Goal: Transaction & Acquisition: Purchase product/service

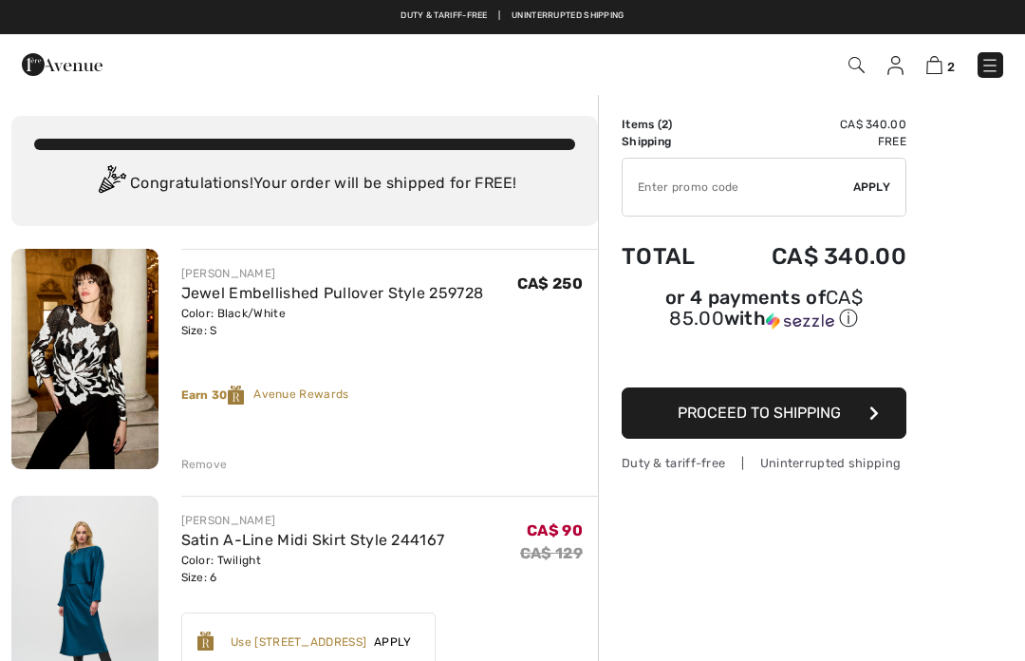
click at [219, 463] on div "Remove" at bounding box center [204, 464] width 47 height 17
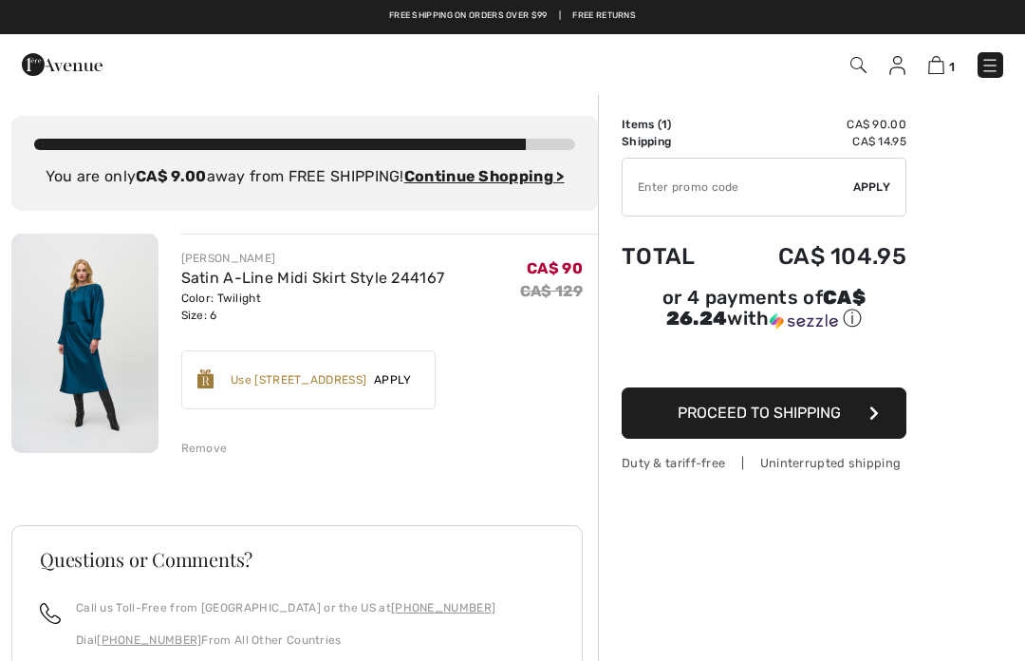
click at [729, 187] on input "TEXT" at bounding box center [738, 187] width 231 height 57
click at [851, 187] on input "TEXT" at bounding box center [738, 187] width 231 height 57
type input "EXTRA20"
click at [987, 203] on div "Order Summary Details Items ( 1 ) CA$ 90.00 Promo code CA$ 0.00 Shipping CA$ 14…" at bounding box center [811, 526] width 427 height 867
click at [879, 194] on span "Apply" at bounding box center [873, 186] width 38 height 17
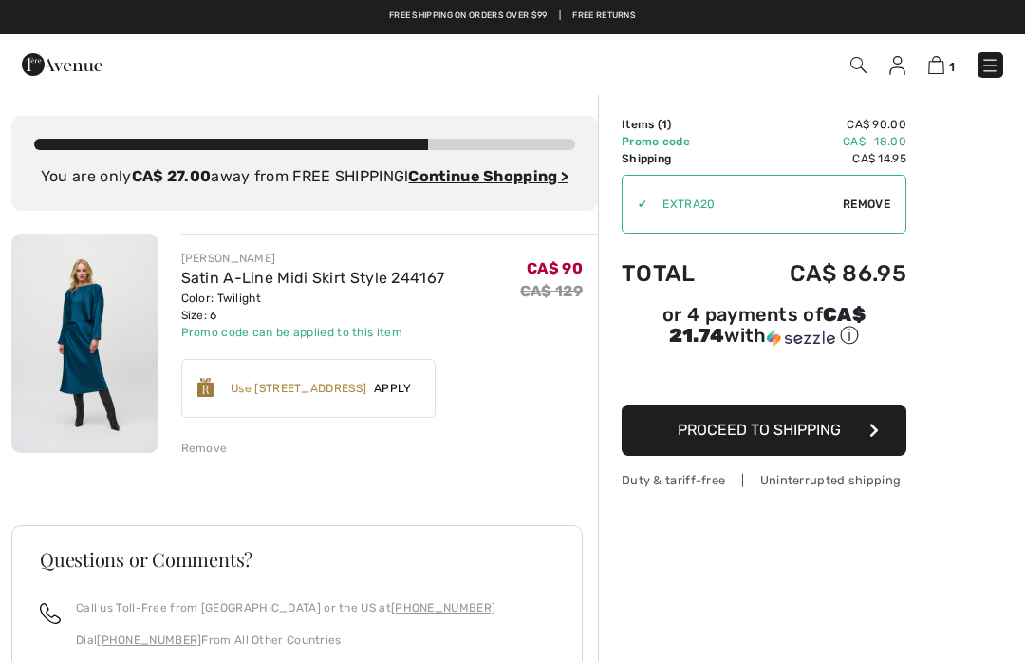
click at [997, 71] on img at bounding box center [990, 65] width 19 height 19
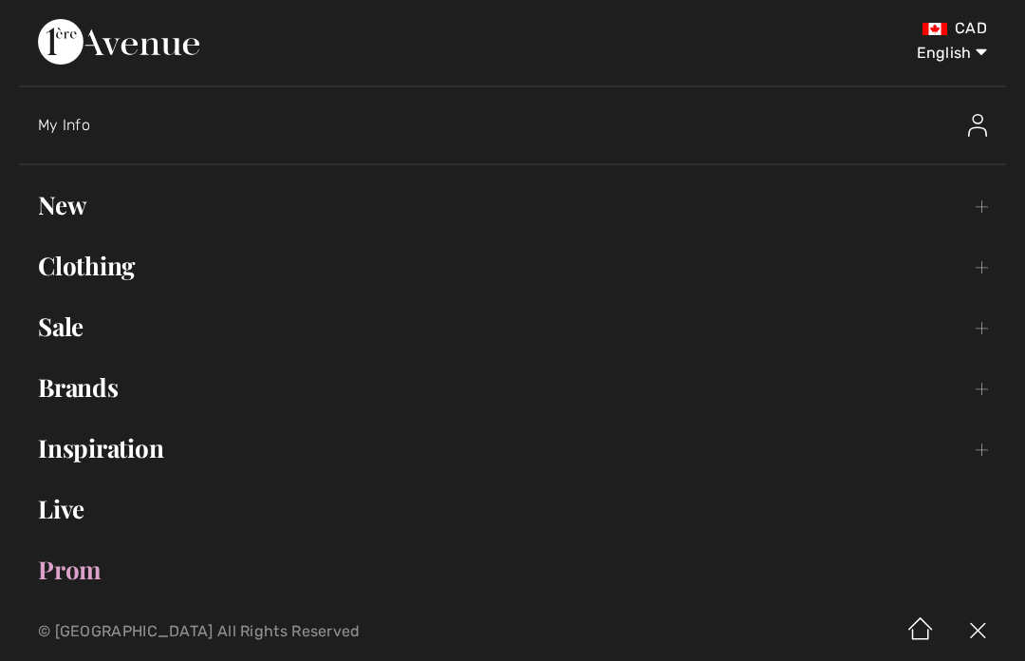
click at [78, 327] on link "Sale Toggle submenu" at bounding box center [512, 327] width 987 height 42
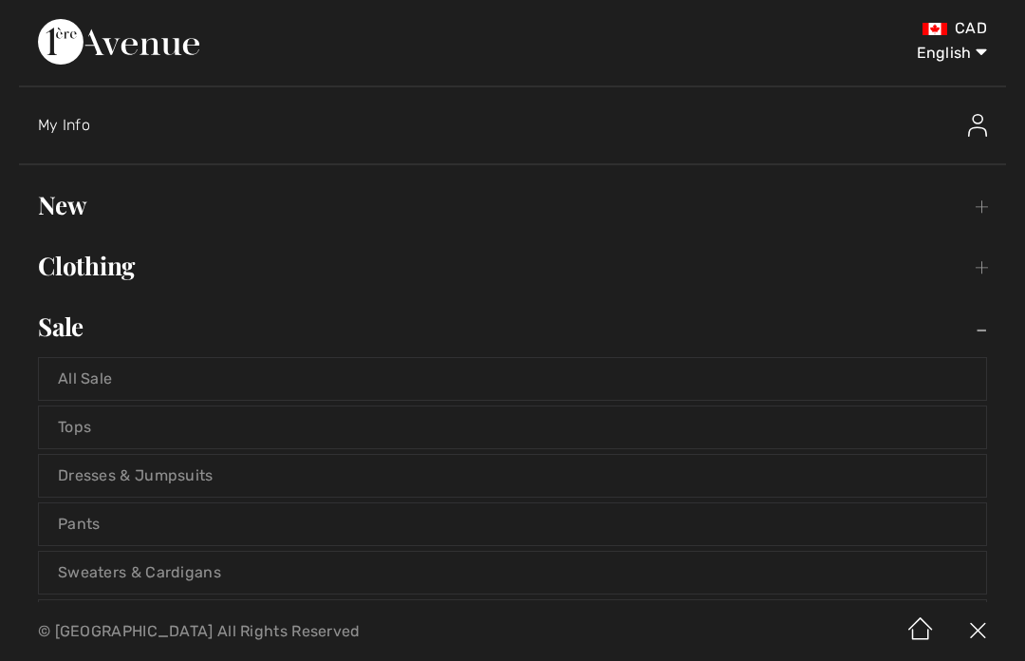
click at [89, 422] on link "Tops" at bounding box center [513, 427] width 948 height 42
click at [92, 435] on link "Tops" at bounding box center [513, 427] width 948 height 42
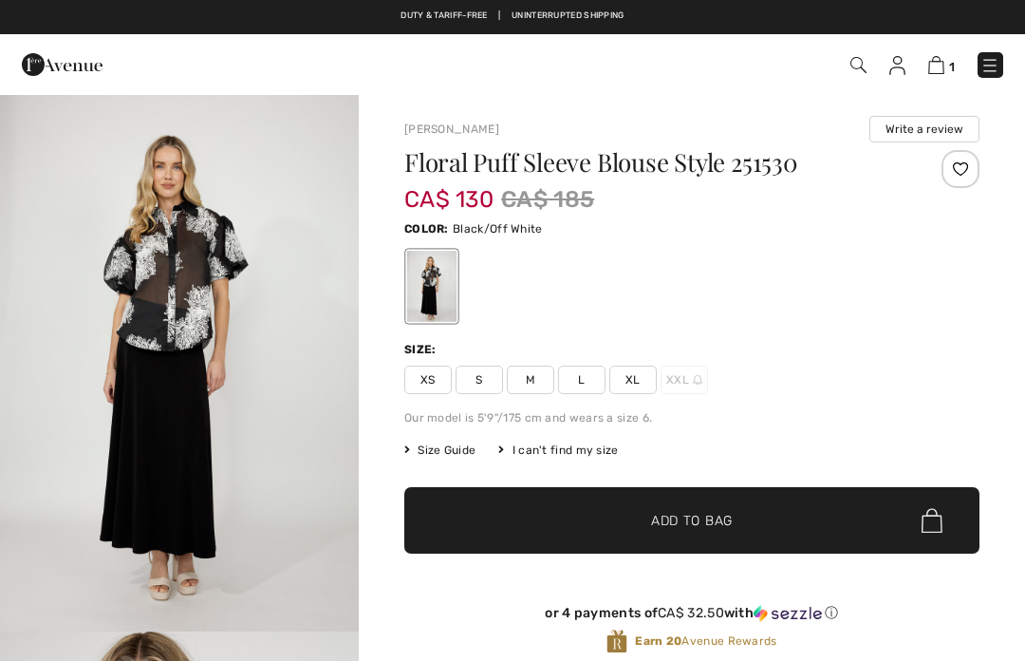
checkbox input "true"
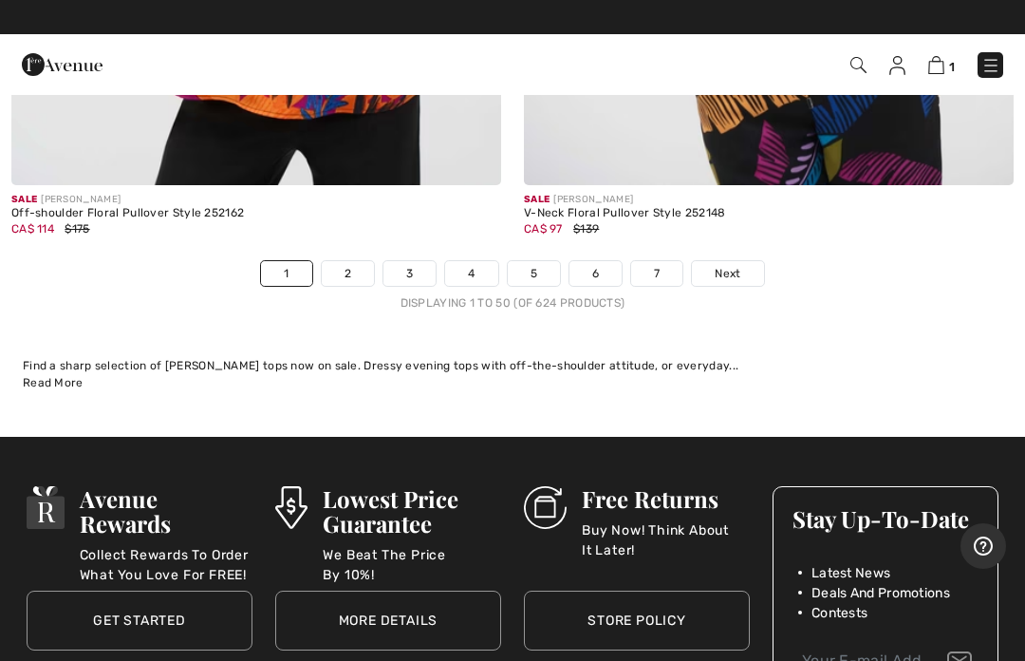
scroll to position [21535, 0]
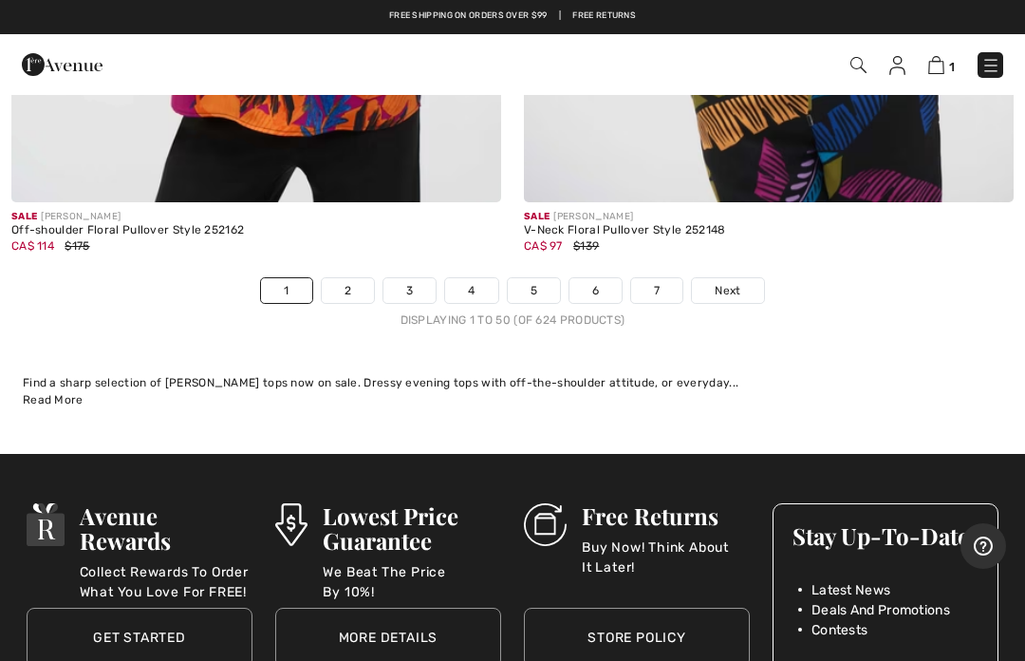
click at [738, 281] on link "Next" at bounding box center [727, 290] width 71 height 25
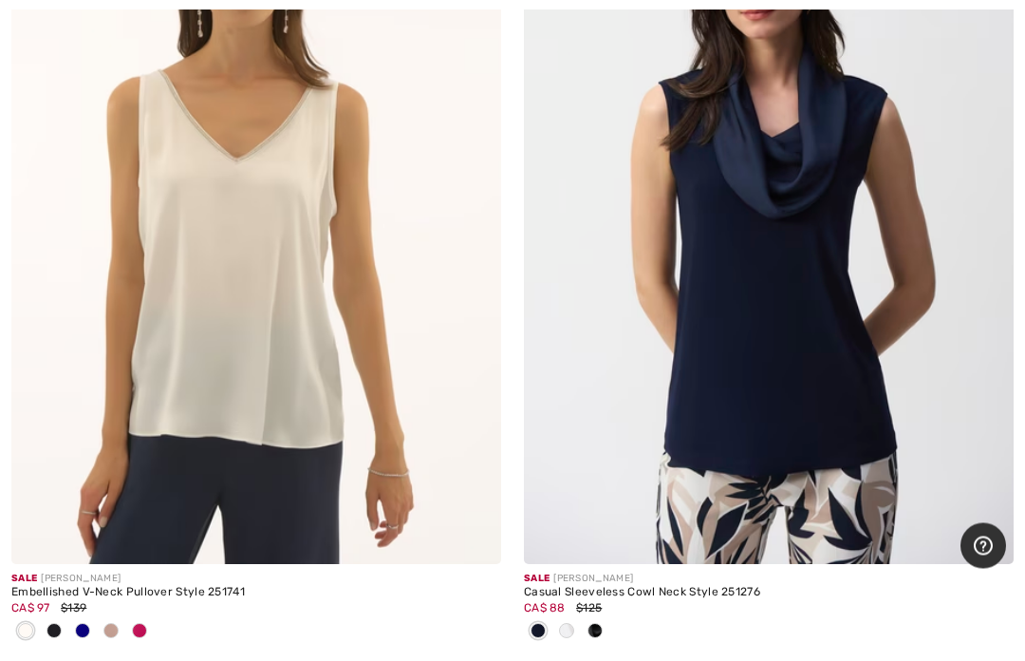
scroll to position [21079, 0]
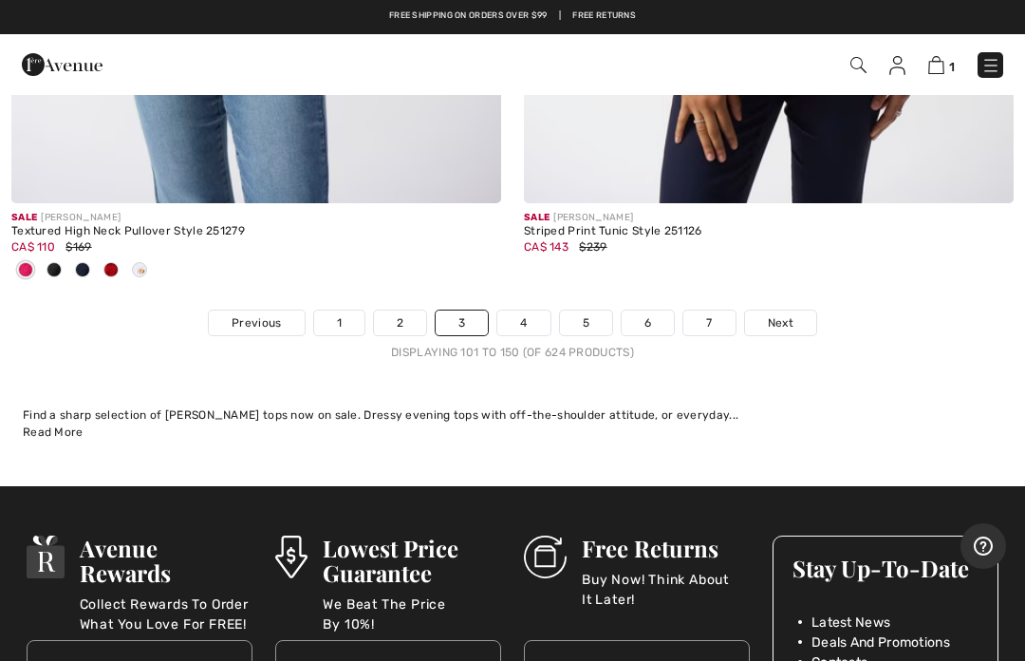
scroll to position [21512, 0]
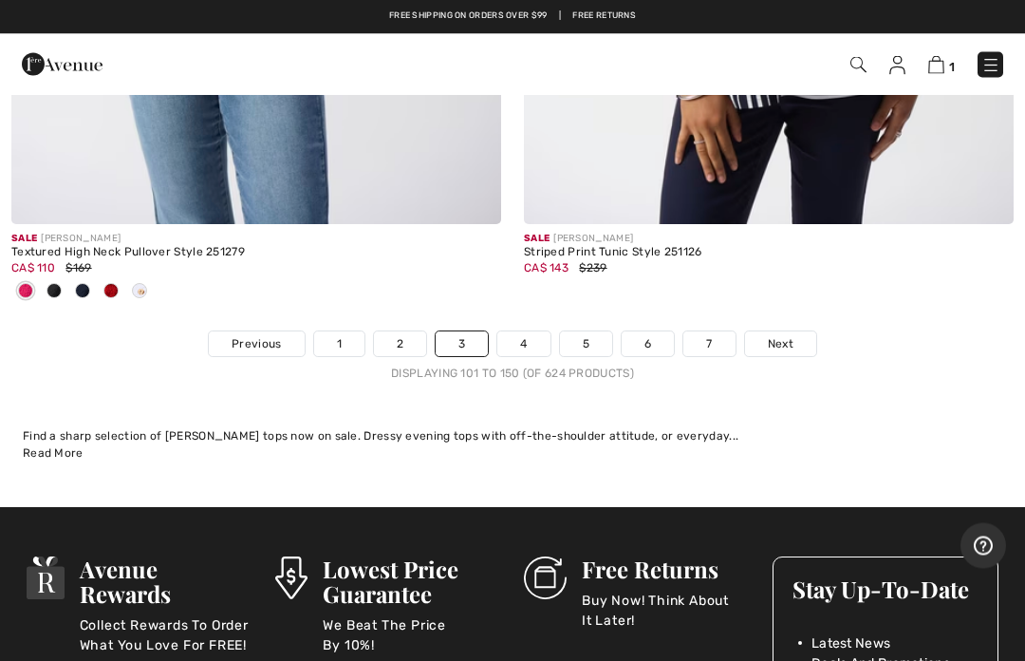
click at [788, 336] on span "Next" at bounding box center [781, 344] width 26 height 17
click at [791, 336] on span "Next" at bounding box center [781, 344] width 26 height 17
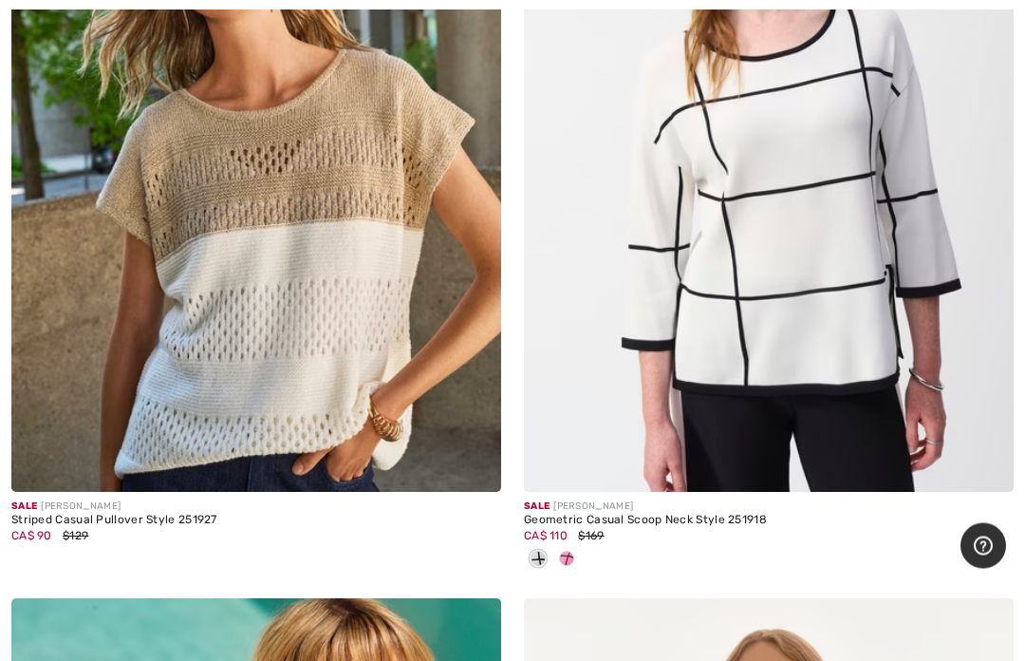
scroll to position [8234, 0]
click at [785, 251] on img at bounding box center [769, 124] width 490 height 735
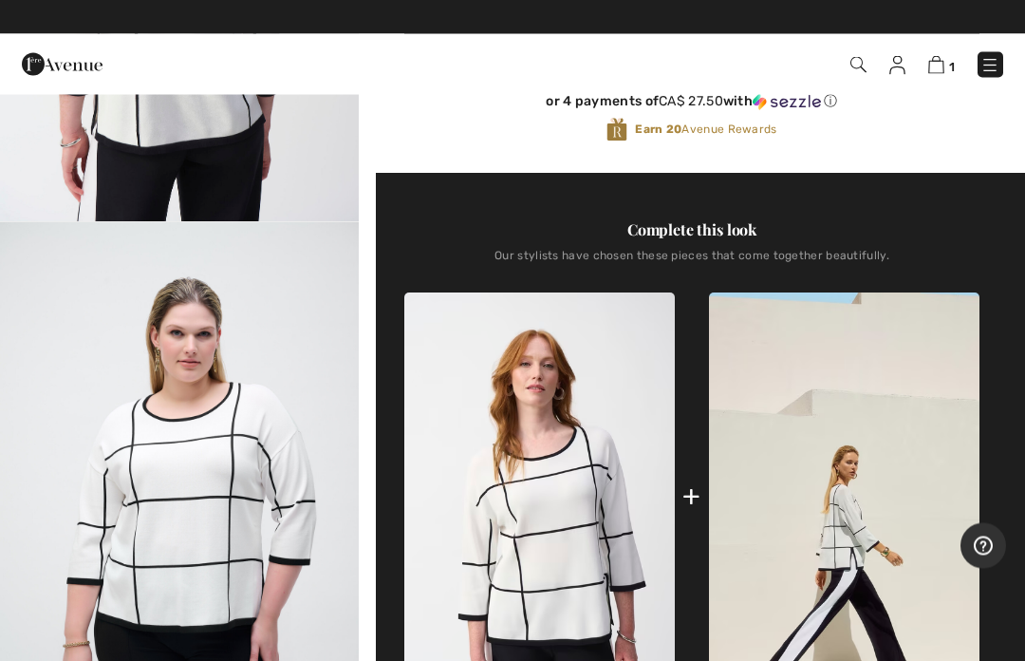
scroll to position [576, 0]
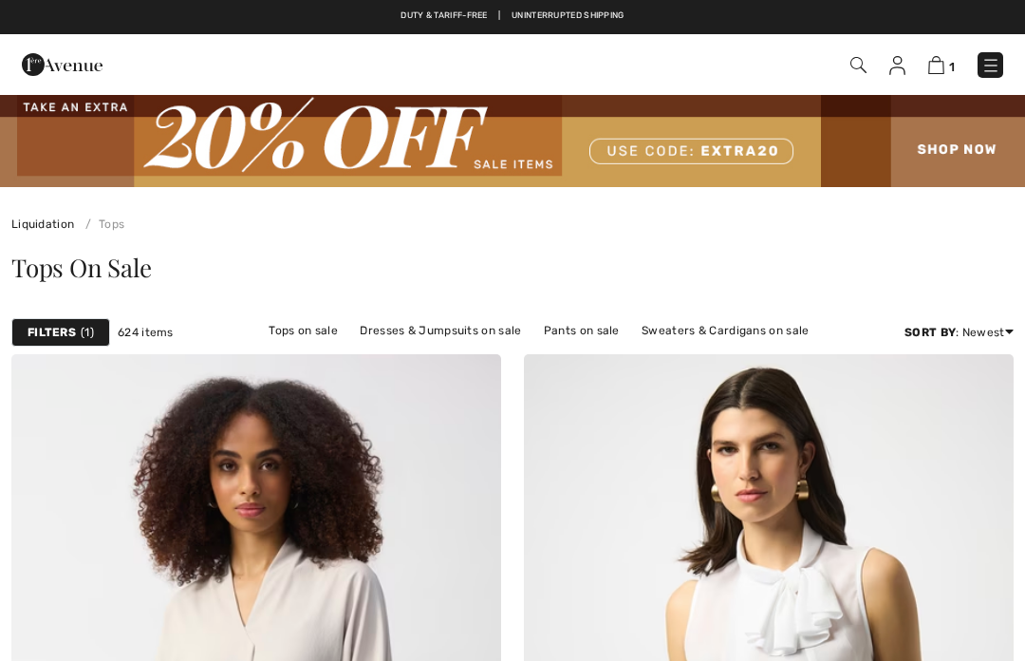
checkbox input "true"
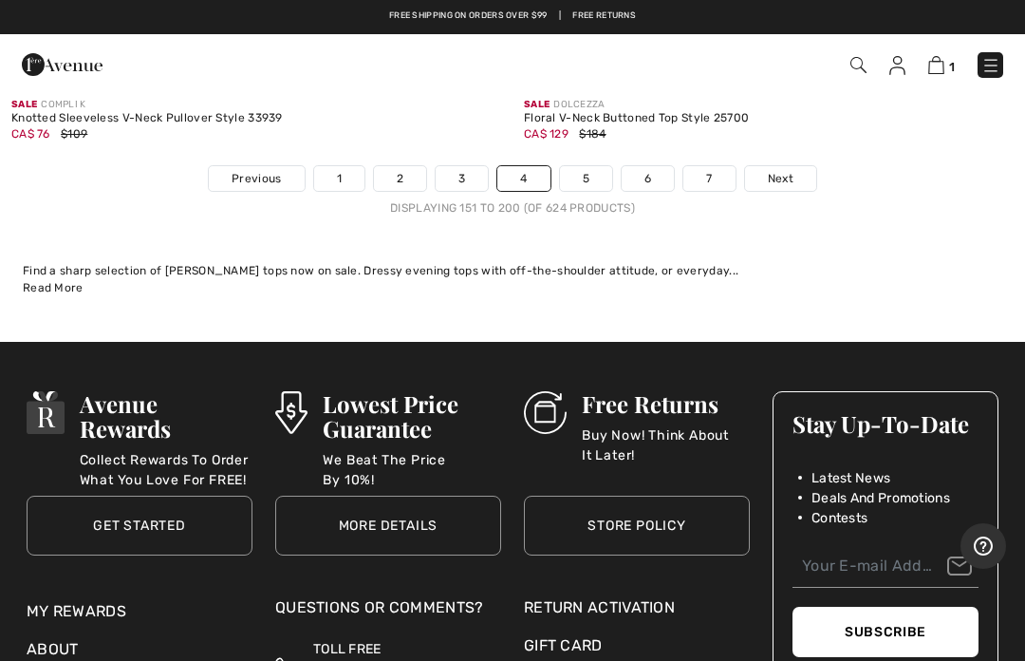
scroll to position [21414, 0]
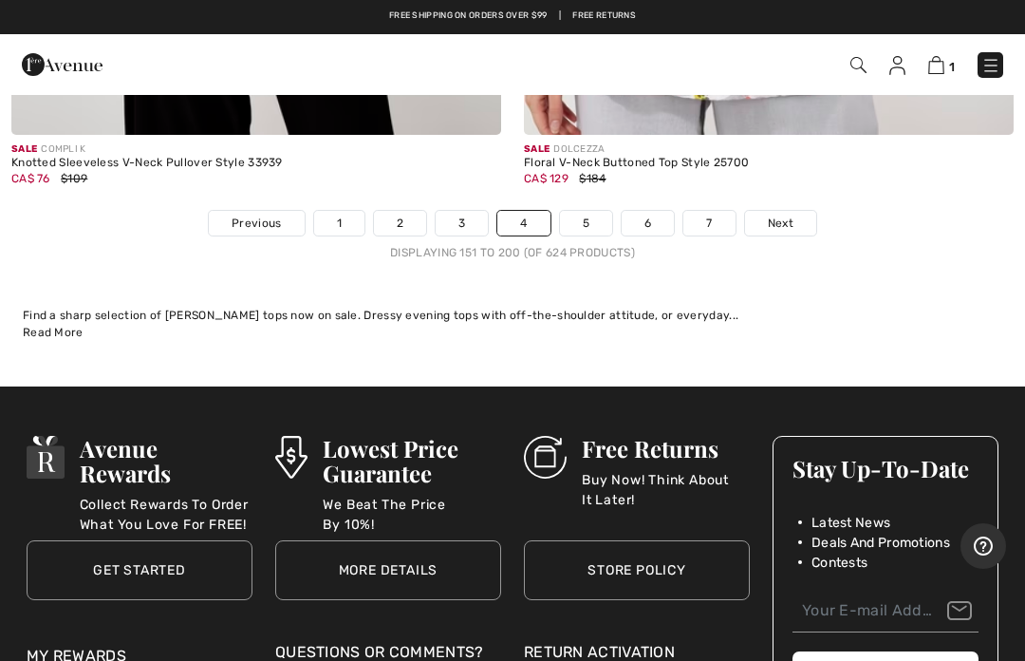
click at [791, 215] on link "Next" at bounding box center [780, 223] width 71 height 25
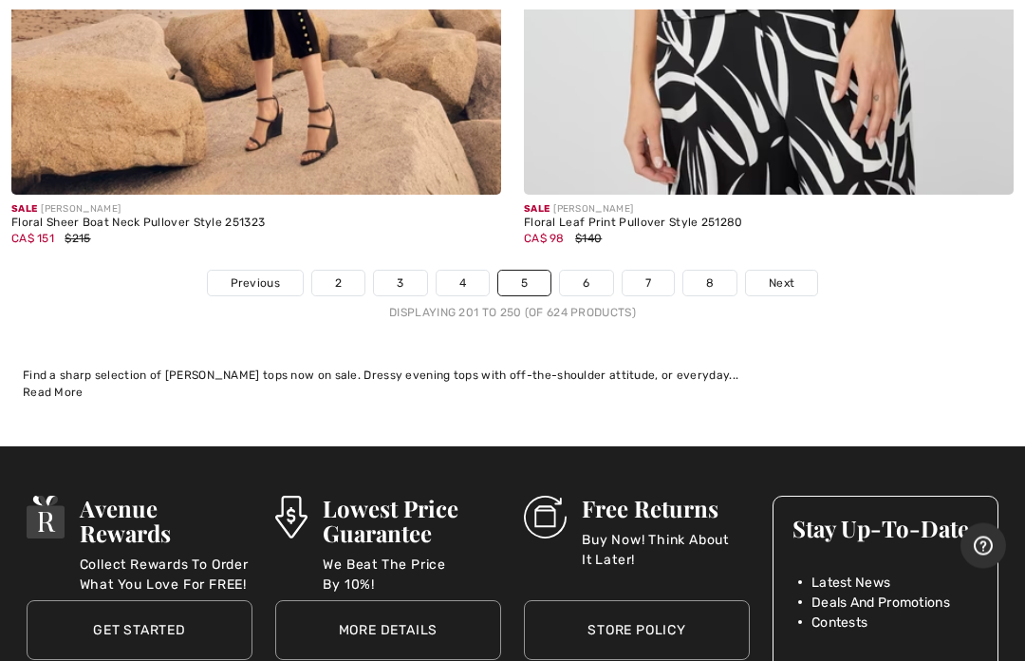
scroll to position [21261, 0]
click at [792, 274] on span "Next" at bounding box center [782, 282] width 26 height 17
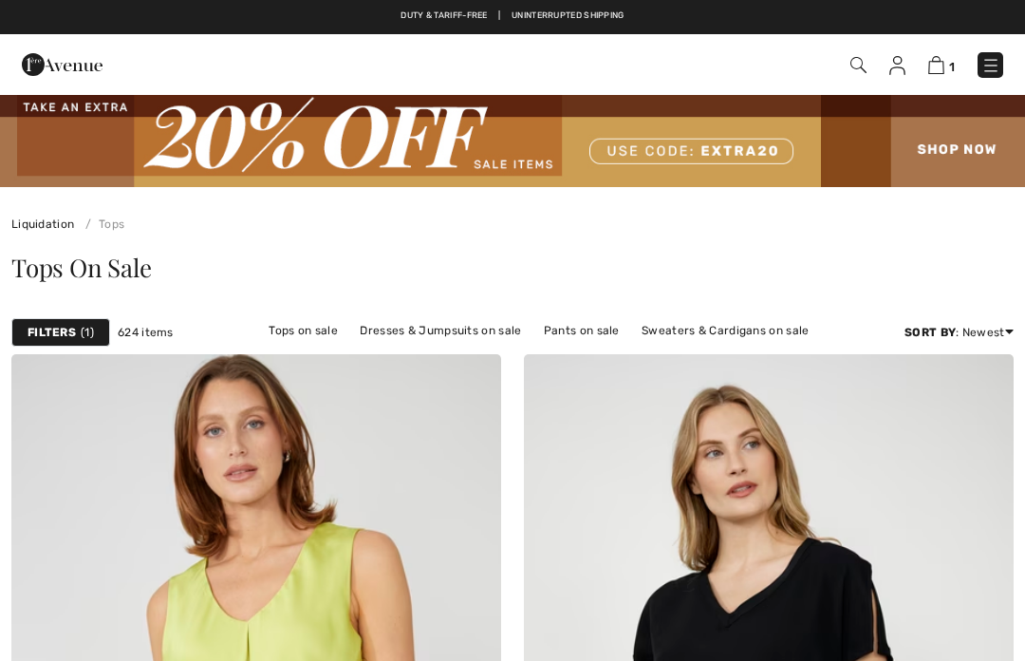
checkbox input "true"
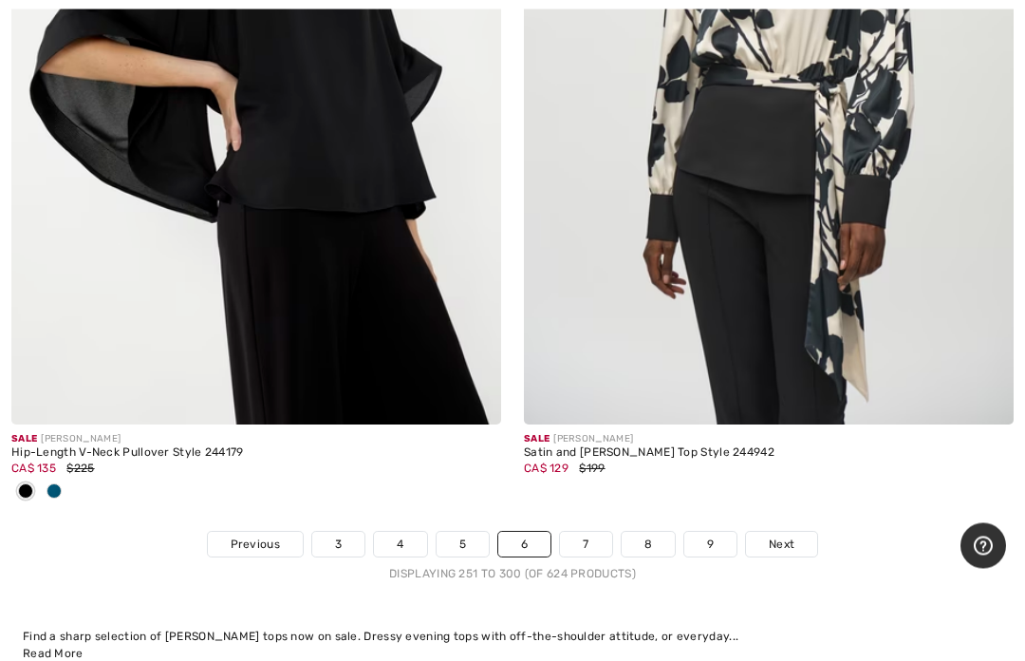
scroll to position [21031, 0]
click at [798, 532] on link "Next" at bounding box center [781, 544] width 71 height 25
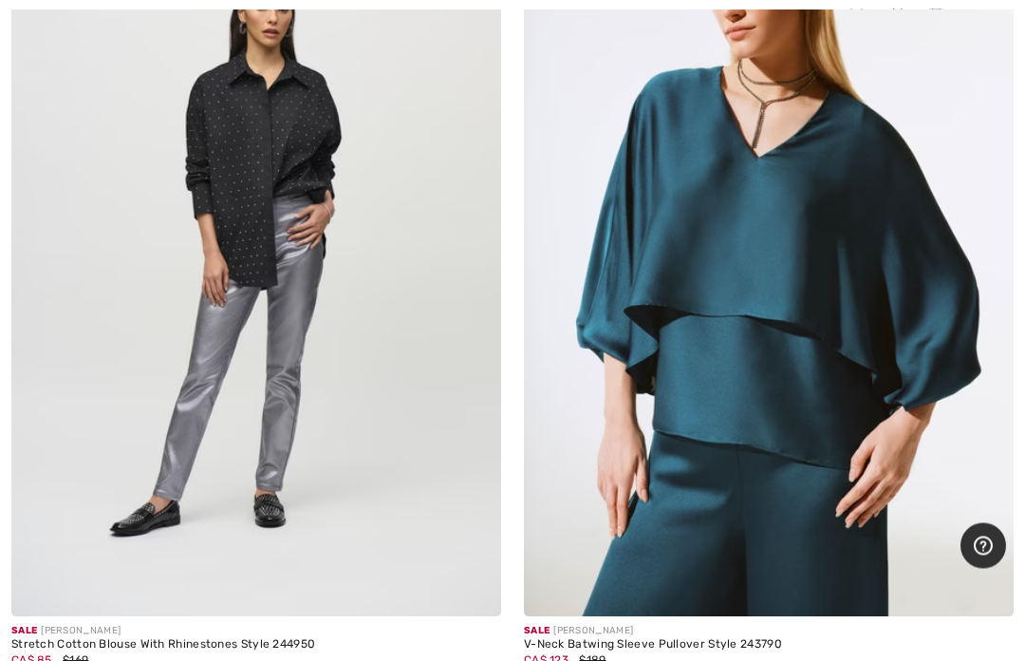
scroll to position [8920, 0]
click at [878, 339] on img at bounding box center [769, 248] width 490 height 735
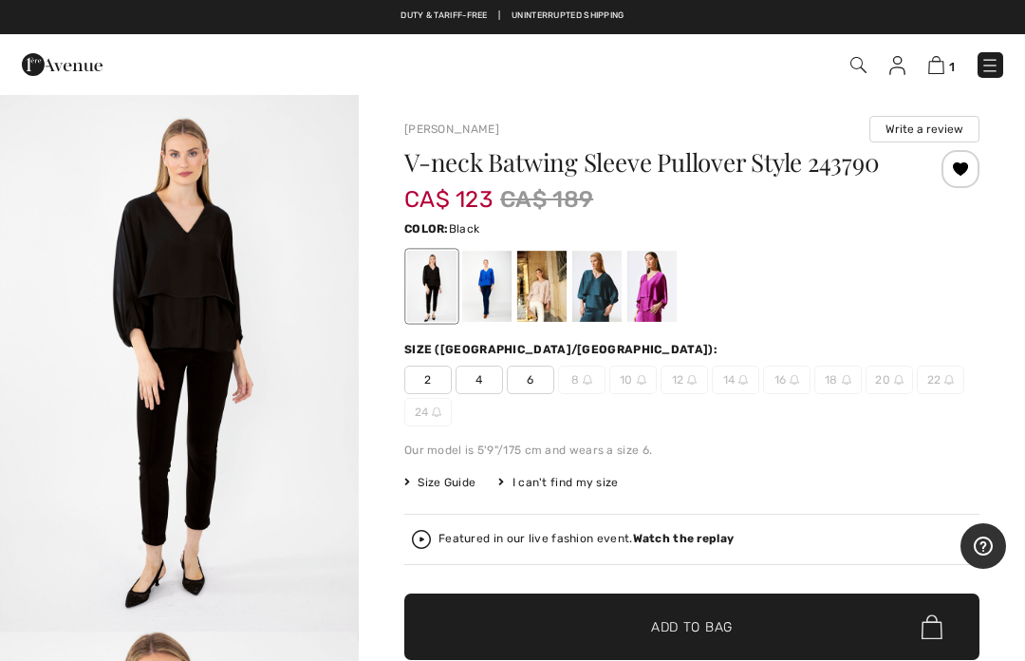
click at [613, 310] on div at bounding box center [597, 286] width 49 height 71
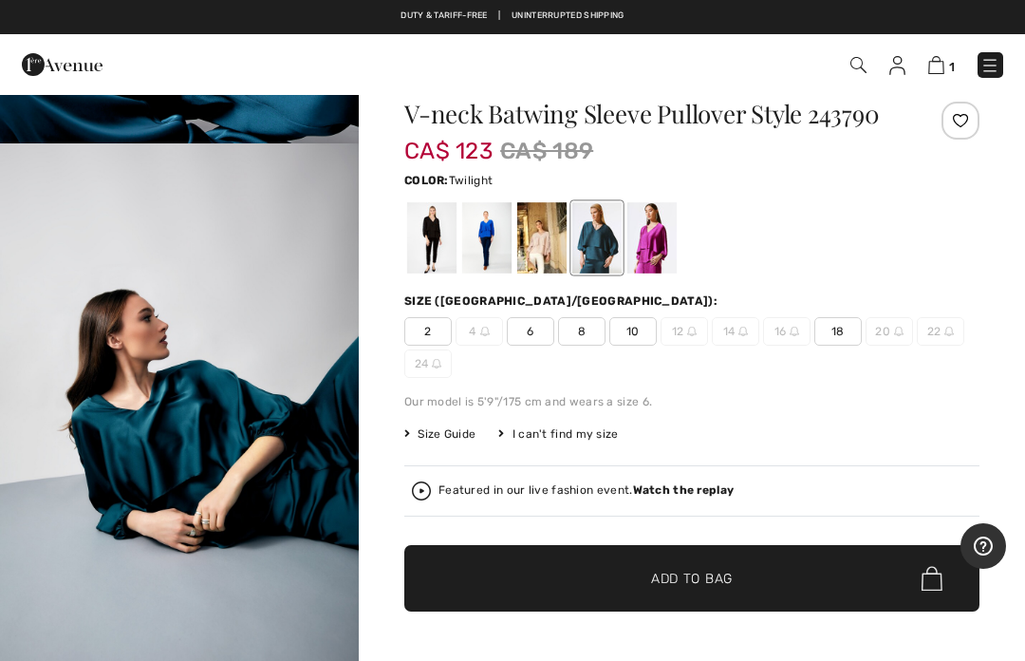
scroll to position [50, 0]
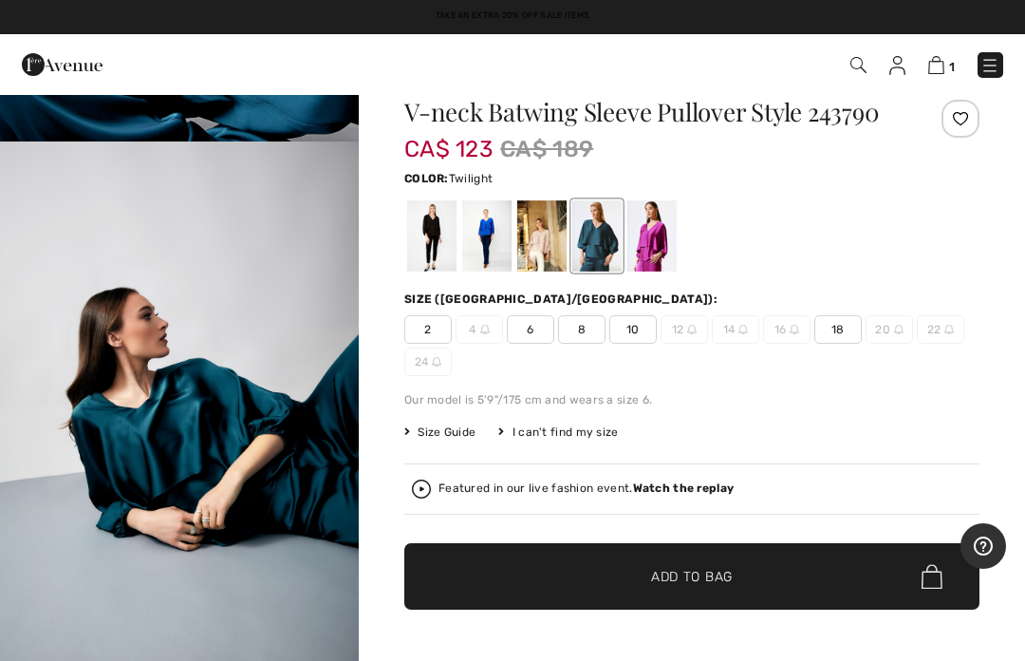
click at [537, 333] on span "6" at bounding box center [530, 329] width 47 height 28
click at [942, 218] on div at bounding box center [691, 236] width 575 height 79
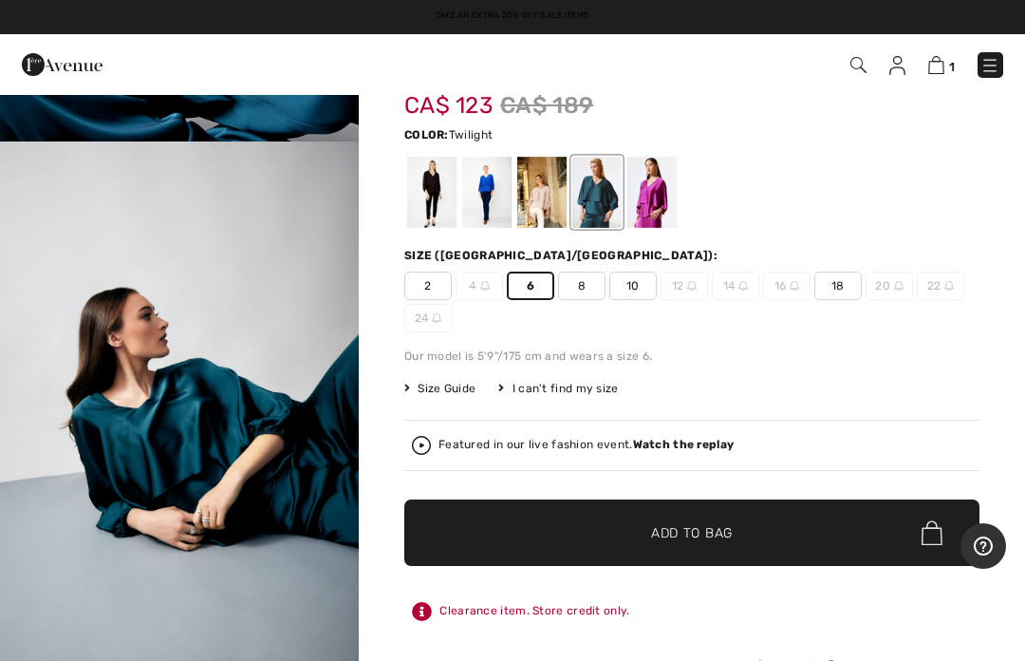
scroll to position [100, 0]
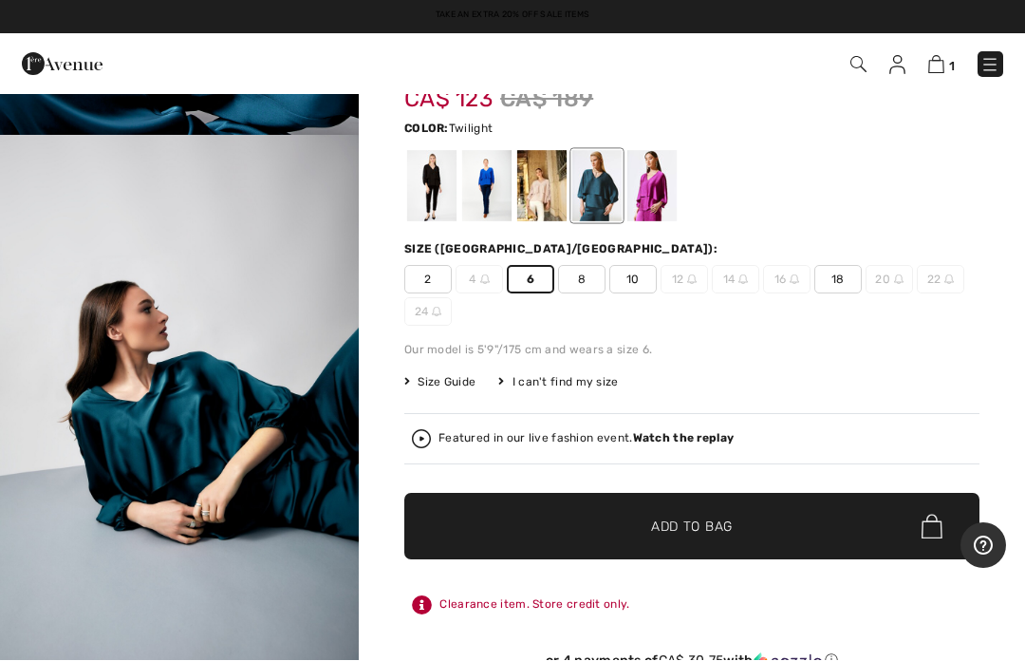
click at [720, 522] on span "Add to Bag" at bounding box center [692, 527] width 82 height 20
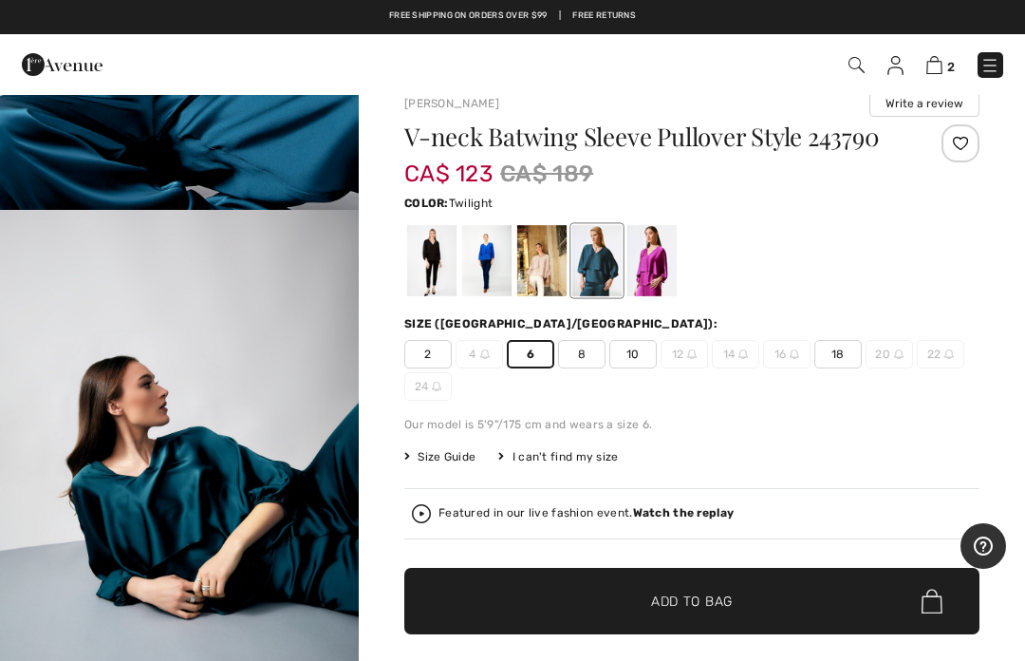
scroll to position [0, 0]
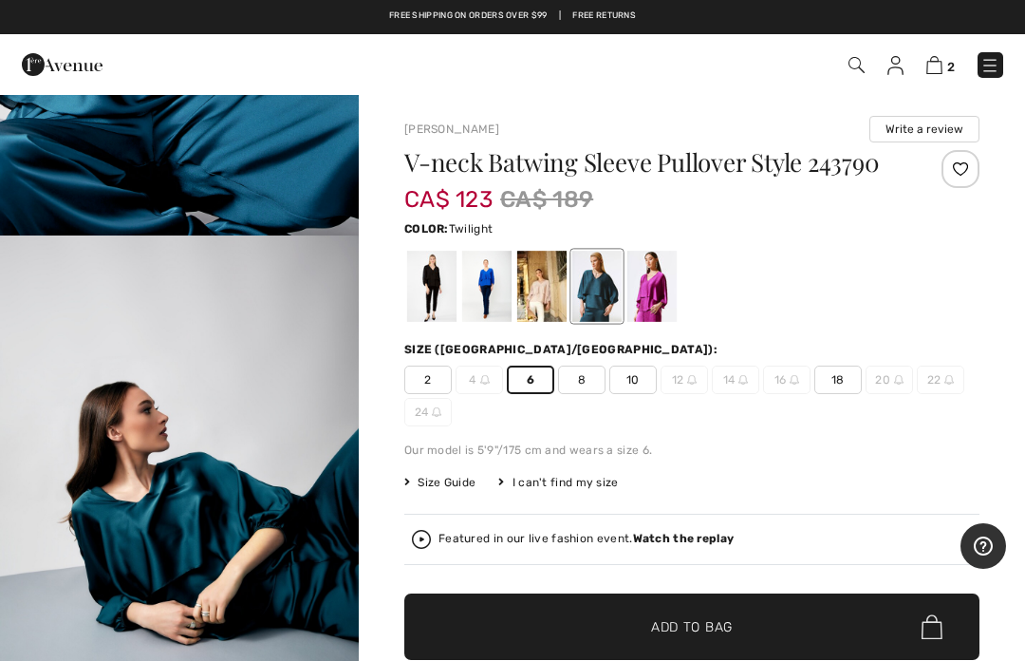
click at [939, 74] on img at bounding box center [935, 65] width 16 height 18
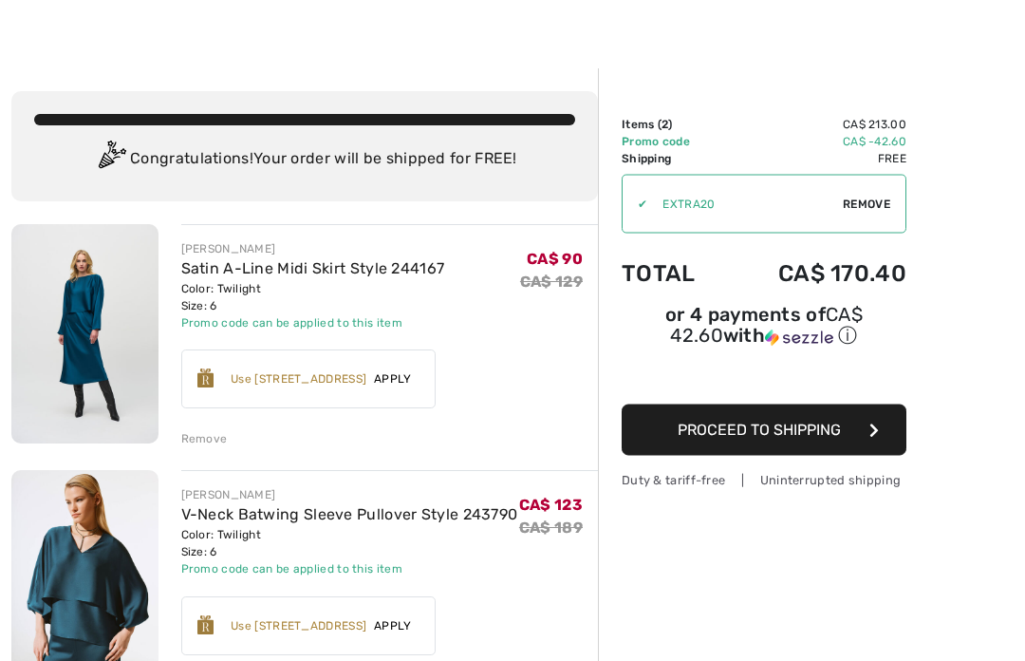
scroll to position [27, 0]
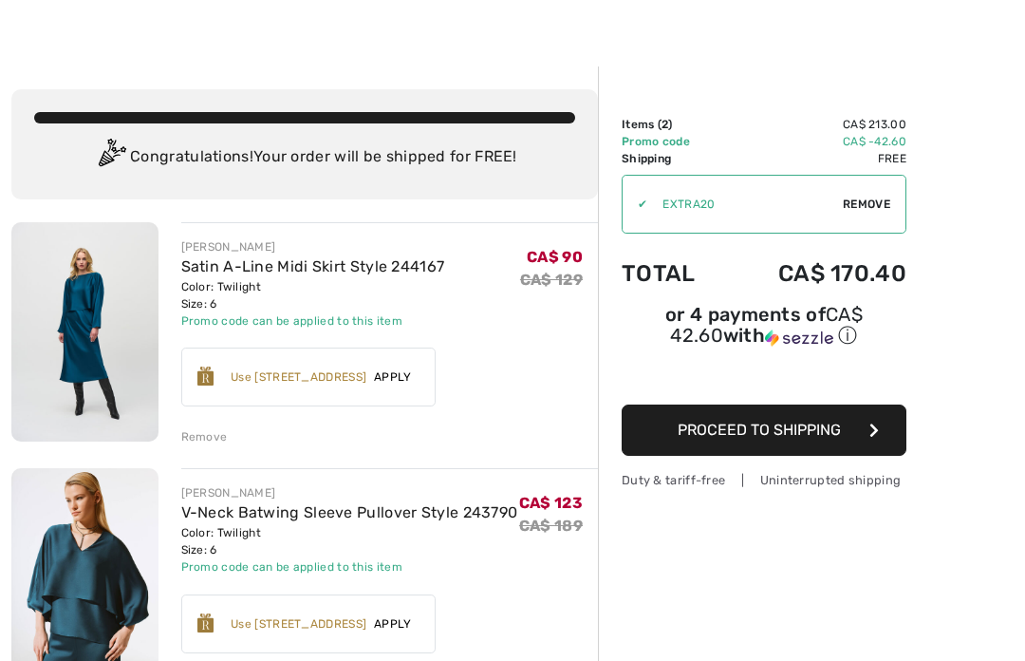
click at [984, 386] on div "Order Summary Details Items ( 2 ) CA$ 213.00 Promo code CA$ -42.60 Shipping Fre…" at bounding box center [811, 630] width 427 height 1129
click at [819, 438] on span "Proceed to Shipping" at bounding box center [759, 430] width 163 height 18
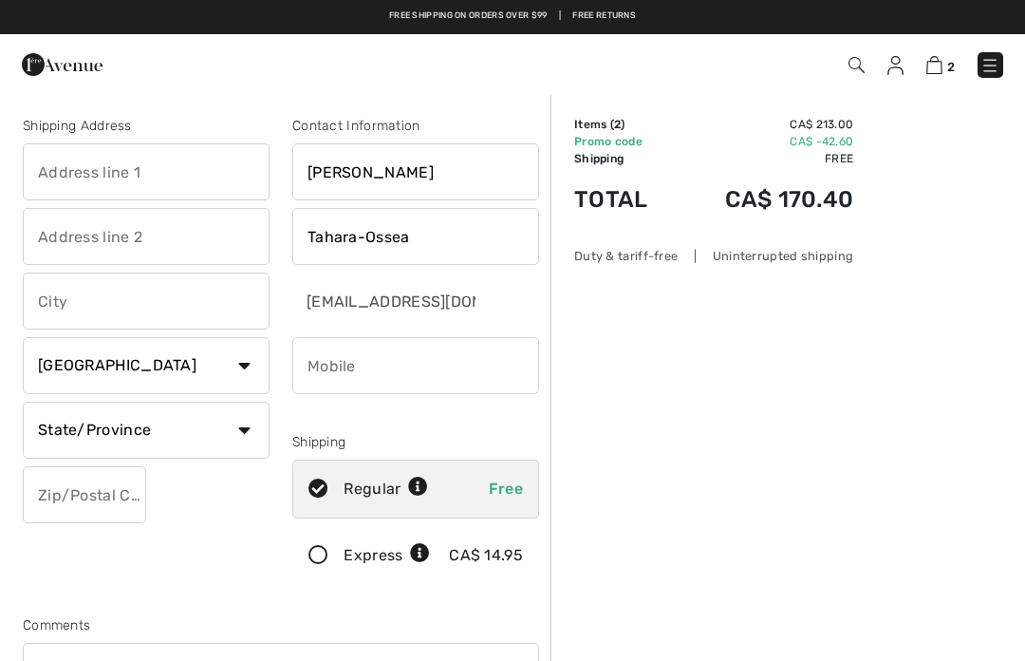
click at [126, 178] on input "text" at bounding box center [146, 171] width 247 height 57
type input "1959-152nd Street"
type input "104"
type input "[GEOGRAPHIC_DATA]"
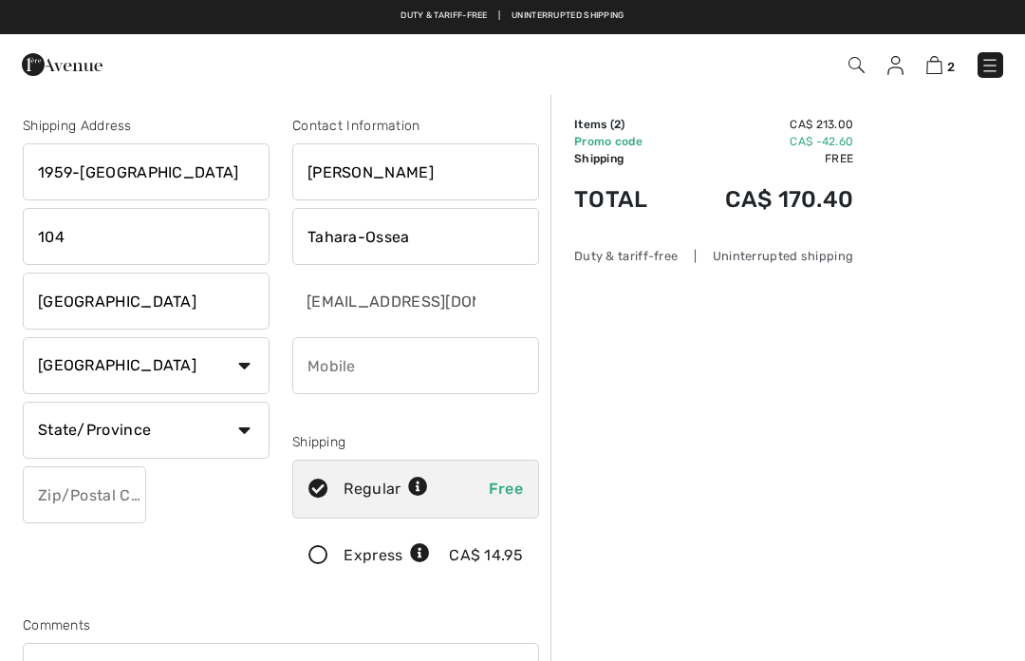
select select "BC"
type input "V4A9E3"
click at [397, 368] on input "phone" at bounding box center [415, 365] width 247 height 57
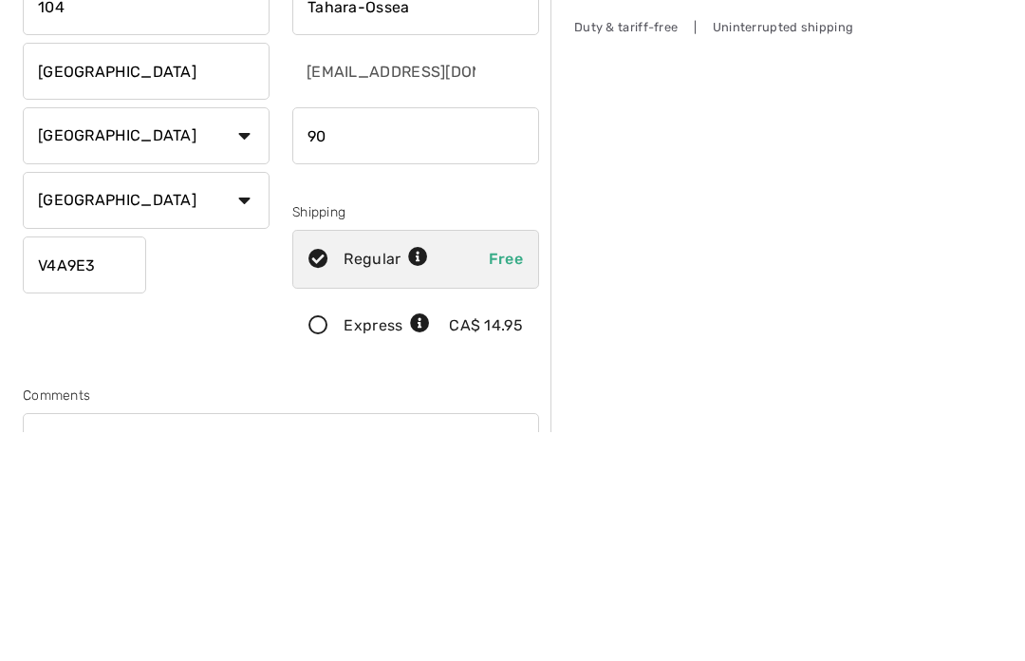
type input "9"
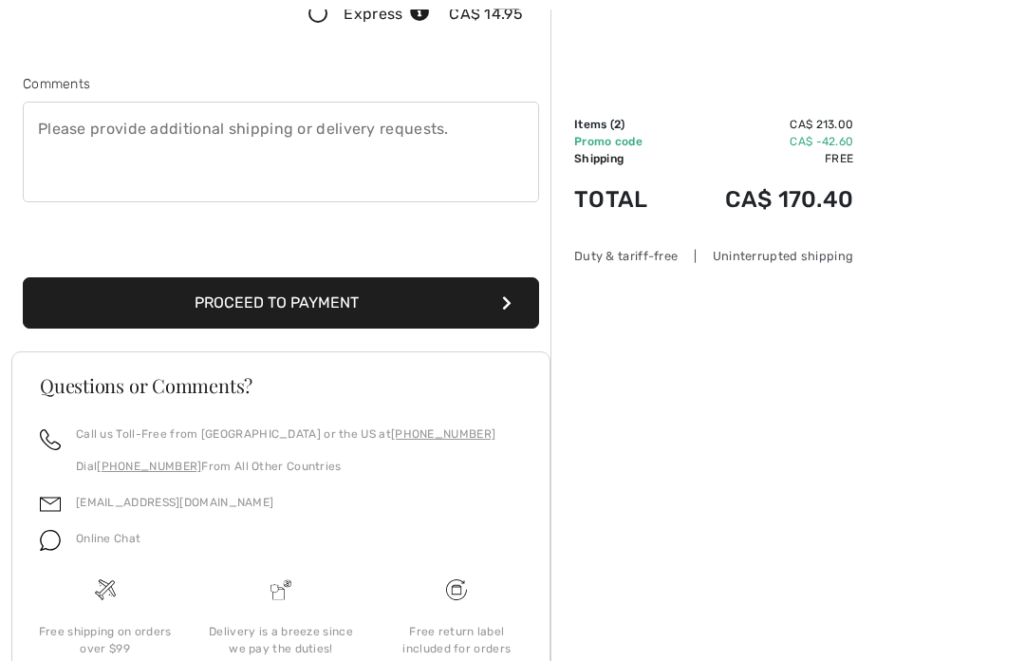
scroll to position [541, 0]
type input "6049081718"
click at [515, 294] on button "Proceed to Payment" at bounding box center [281, 302] width 516 height 51
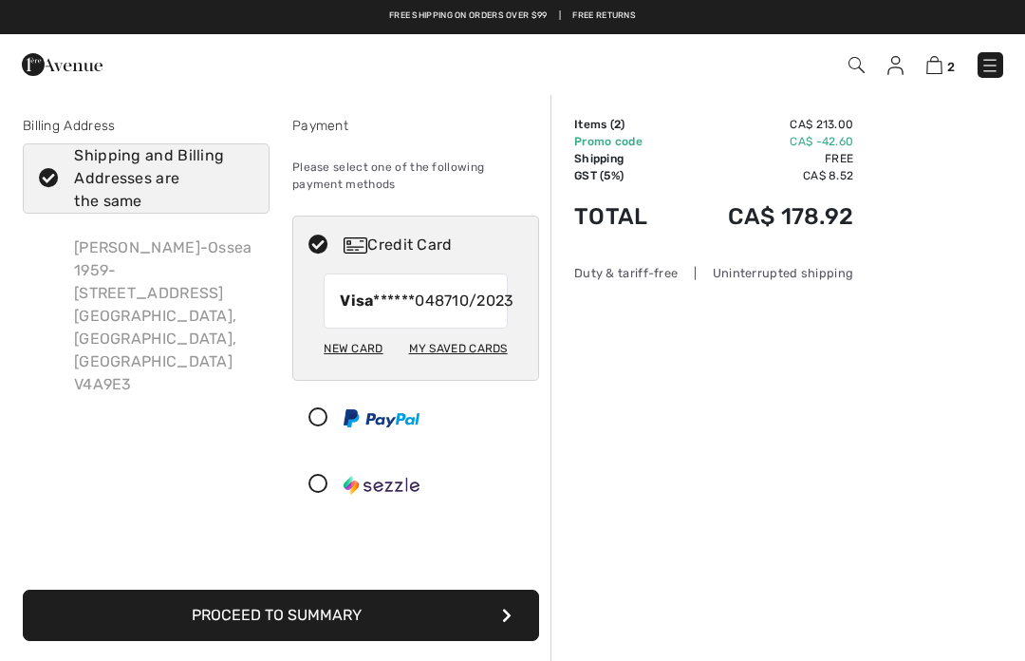
click at [66, 177] on icon at bounding box center [49, 179] width 50 height 20
click at [241, 177] on input "Shipping and Billing Addresses are the same" at bounding box center [247, 178] width 12 height 57
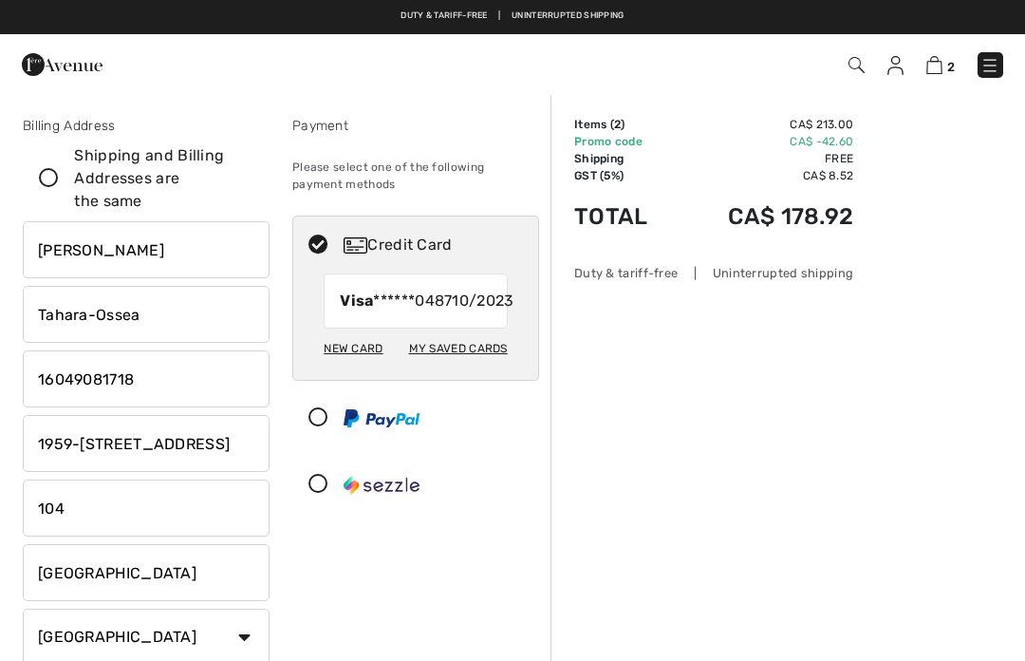
click at [62, 175] on icon at bounding box center [49, 179] width 50 height 20
click at [241, 175] on input "Shipping and Billing Addresses are the same" at bounding box center [247, 178] width 12 height 57
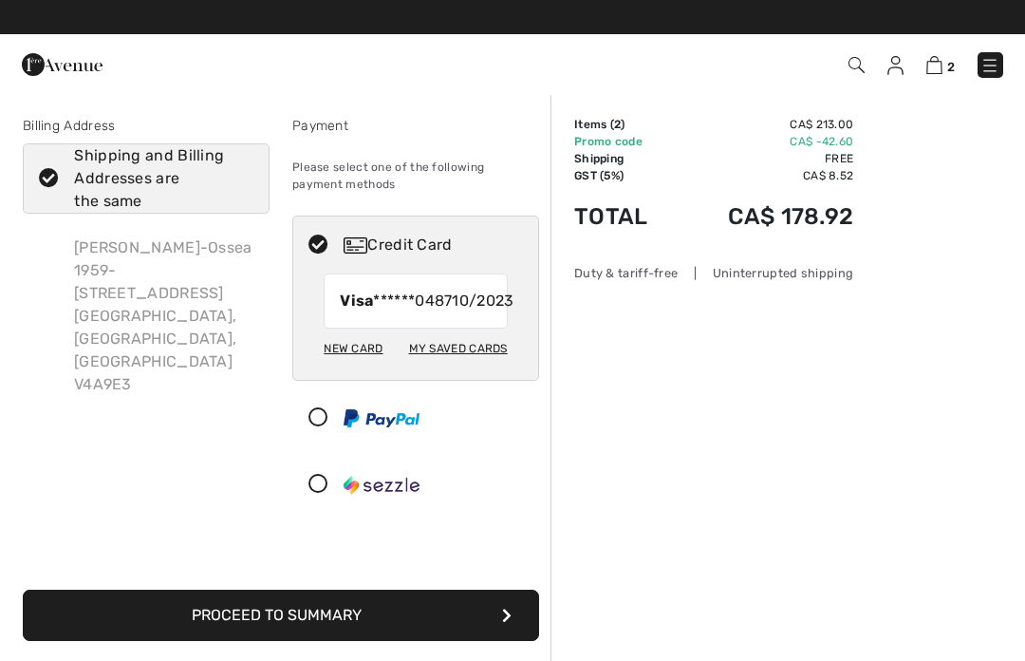
click at [64, 187] on icon at bounding box center [49, 179] width 50 height 20
click at [241, 187] on input "Shipping and Billing Addresses are the same" at bounding box center [247, 178] width 12 height 57
checkbox input "false"
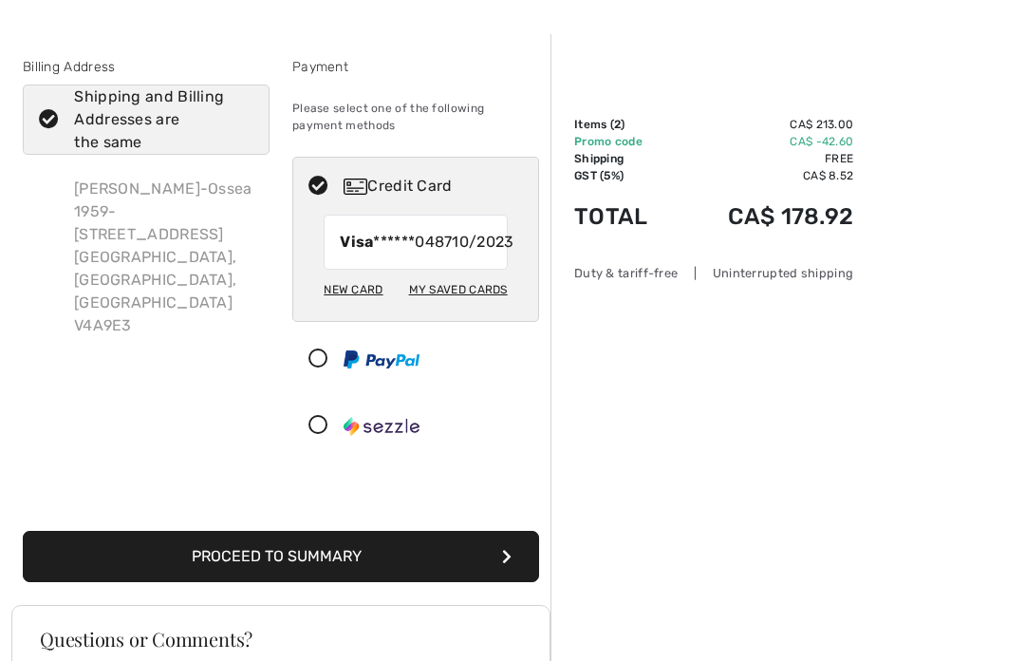
scroll to position [59, 0]
click at [43, 140] on label "Shipping and Billing Addresses are the same" at bounding box center [146, 119] width 247 height 70
click at [241, 140] on input "Shipping and Billing Addresses are the same" at bounding box center [247, 119] width 12 height 57
checkbox input "false"
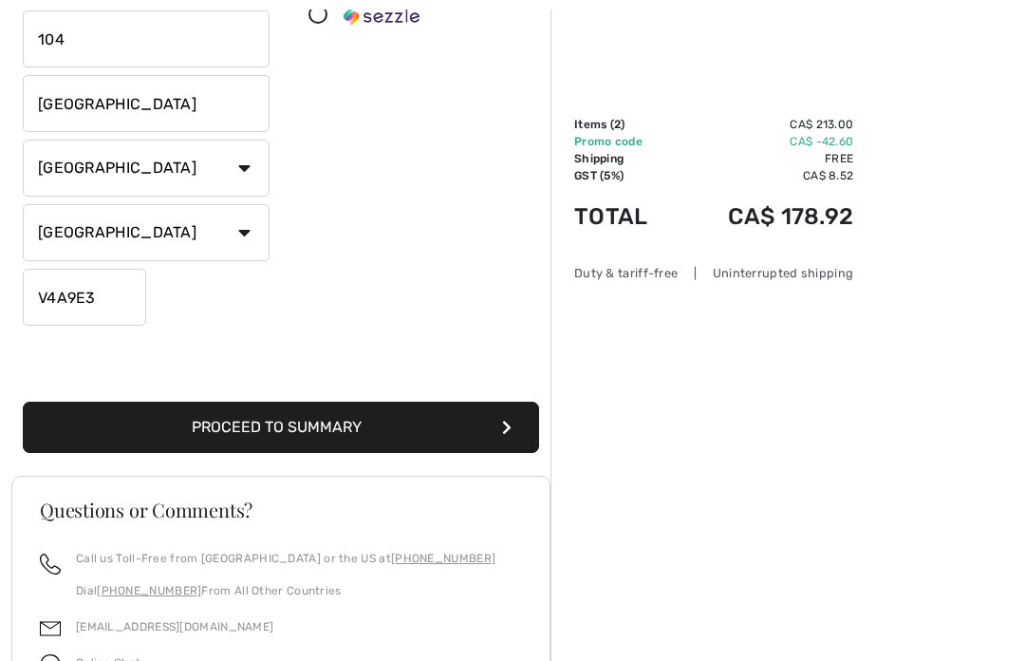
scroll to position [475, 0]
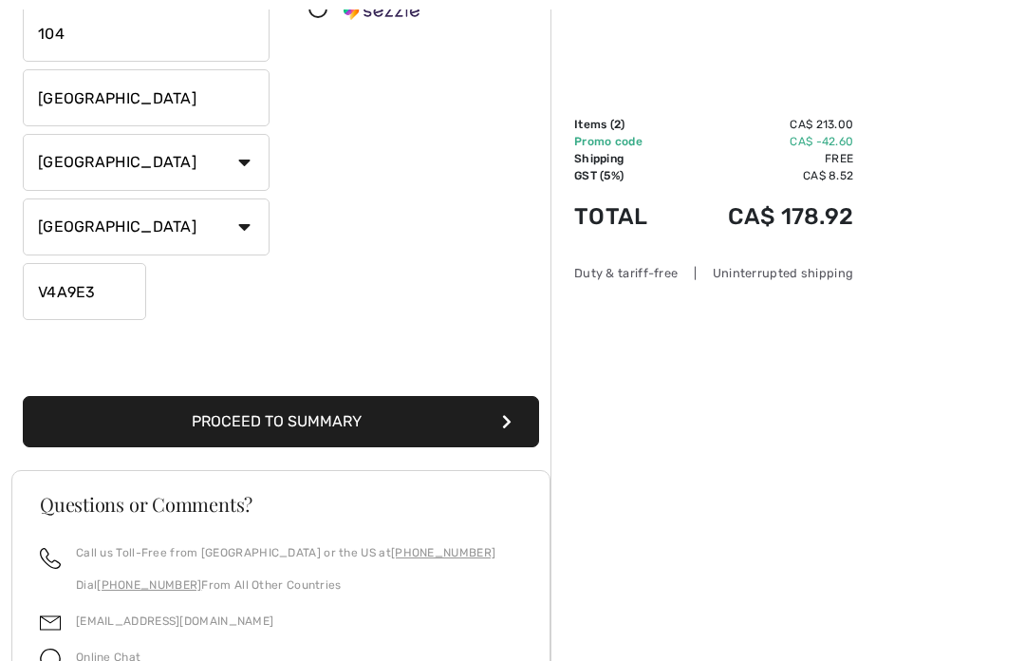
click at [318, 422] on button "Proceed to Summary" at bounding box center [281, 421] width 516 height 51
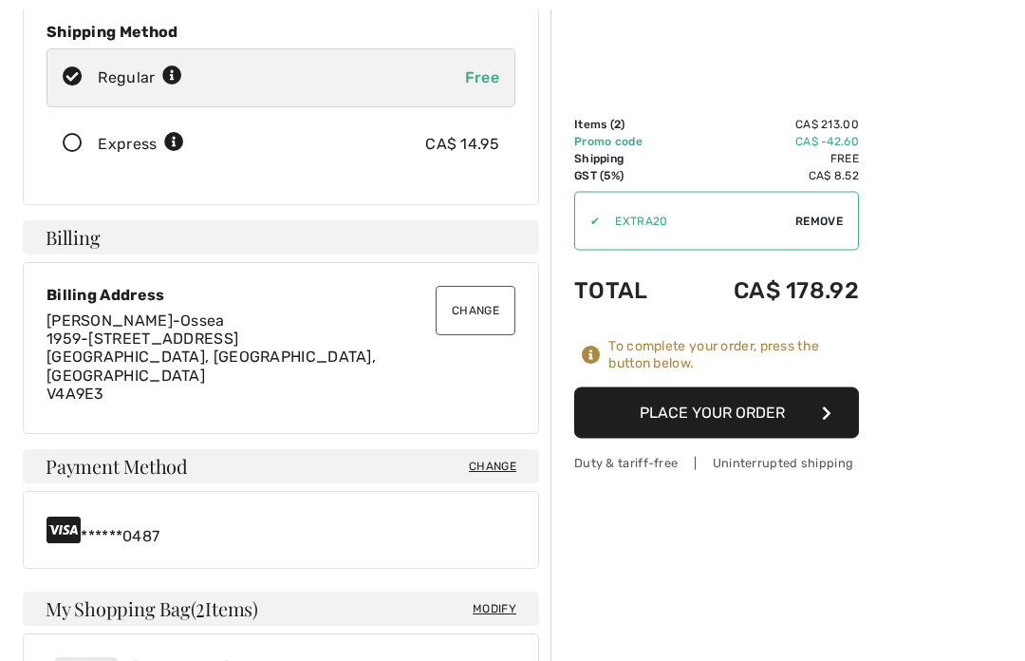
scroll to position [368, 0]
click at [489, 287] on button "Change" at bounding box center [476, 310] width 80 height 49
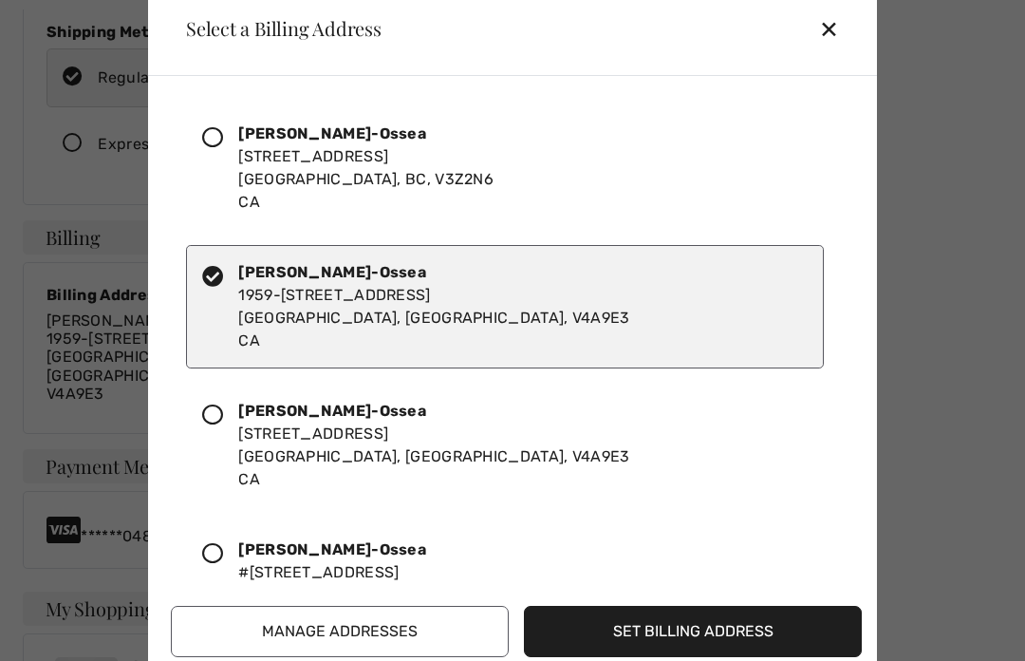
click at [160, 164] on div "Etsuko Tahara-Ossea 15850, 26Th Ave Surrey, BC, V3Z2N6 CA Etsuko Tahara-Ossea 1…" at bounding box center [512, 378] width 729 height 604
click at [229, 175] on div at bounding box center [220, 167] width 36 height 91
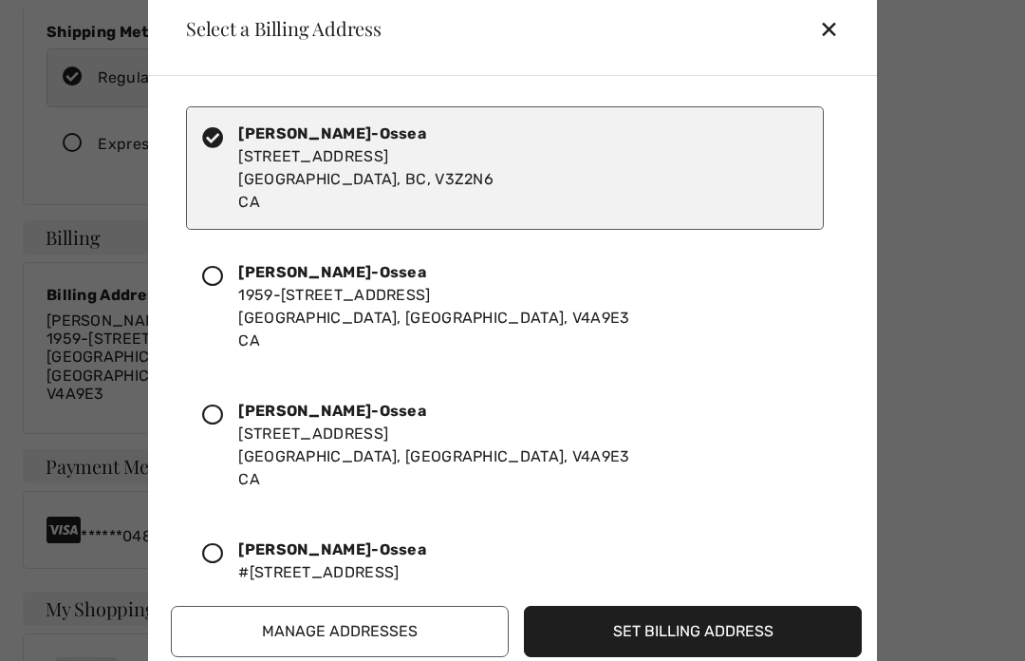
click at [402, 197] on div "Etsuko Tahara-Ossea 15850, 26Th Ave Surrey, BC, V3Z2N6 CA" at bounding box center [365, 167] width 255 height 91
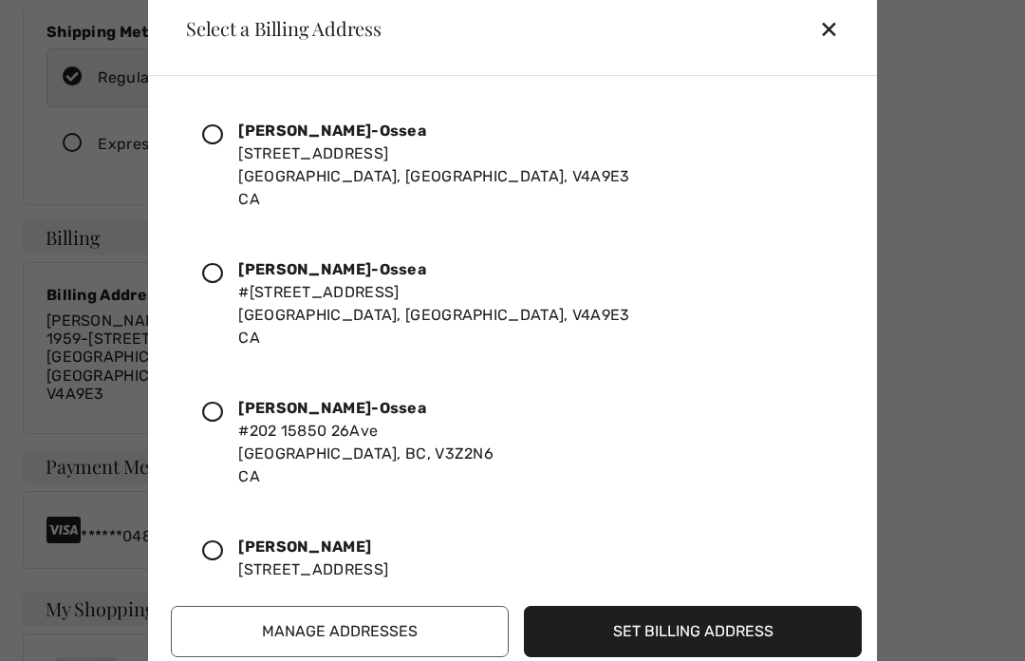
scroll to position [281, 0]
click at [219, 422] on icon at bounding box center [212, 411] width 21 height 21
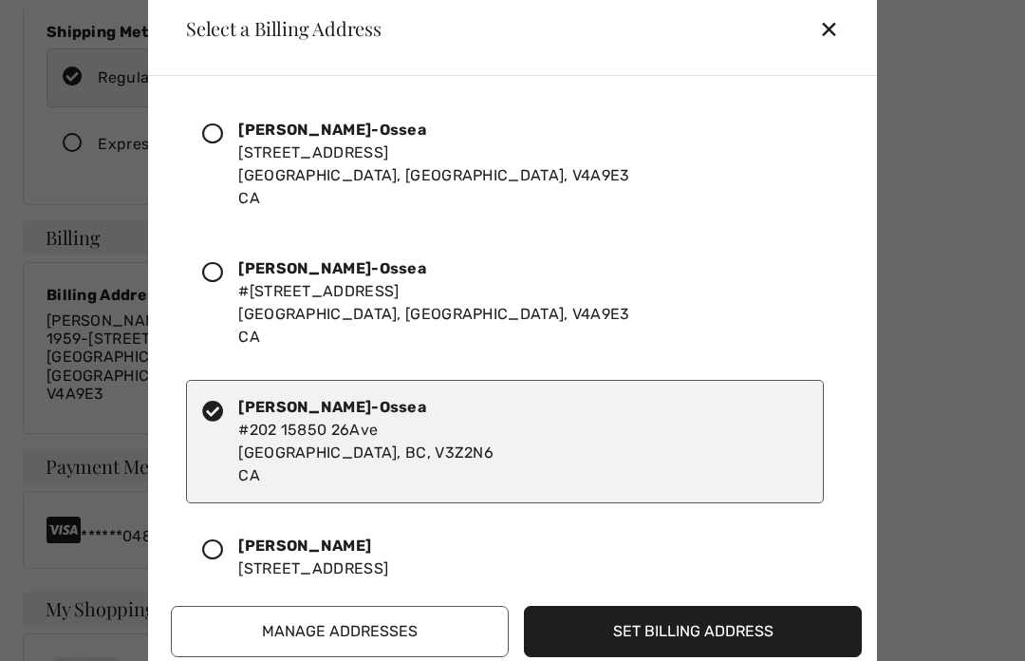
click at [712, 226] on div "Etsuko Tahara-Ossea 15850, 26Th Ave Surrey, BC, V4A9E3 CA" at bounding box center [505, 164] width 638 height 123
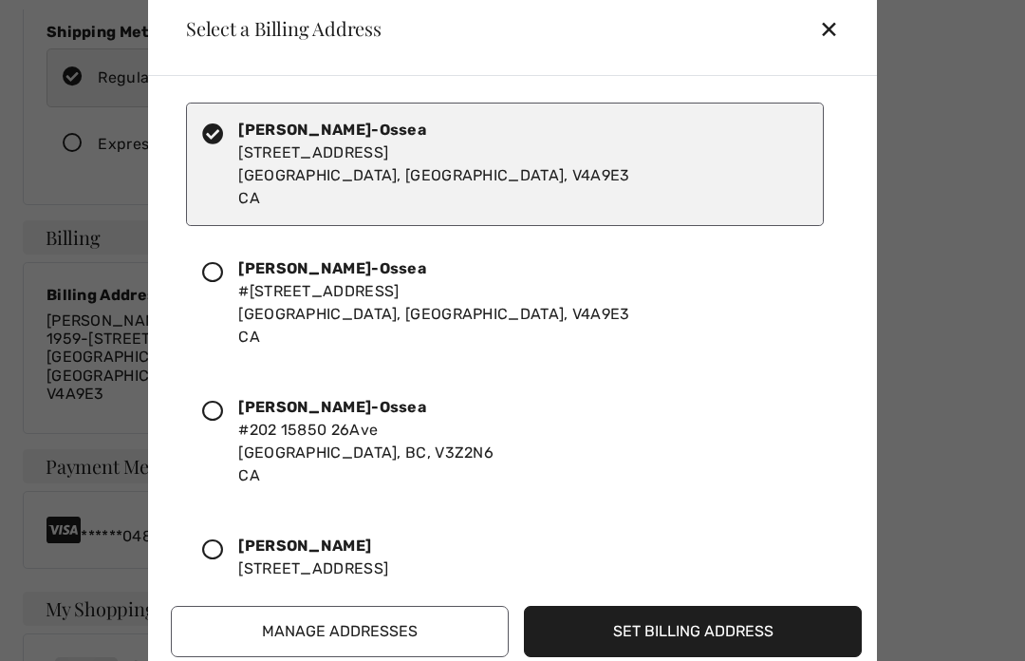
click at [220, 422] on icon at bounding box center [212, 411] width 21 height 21
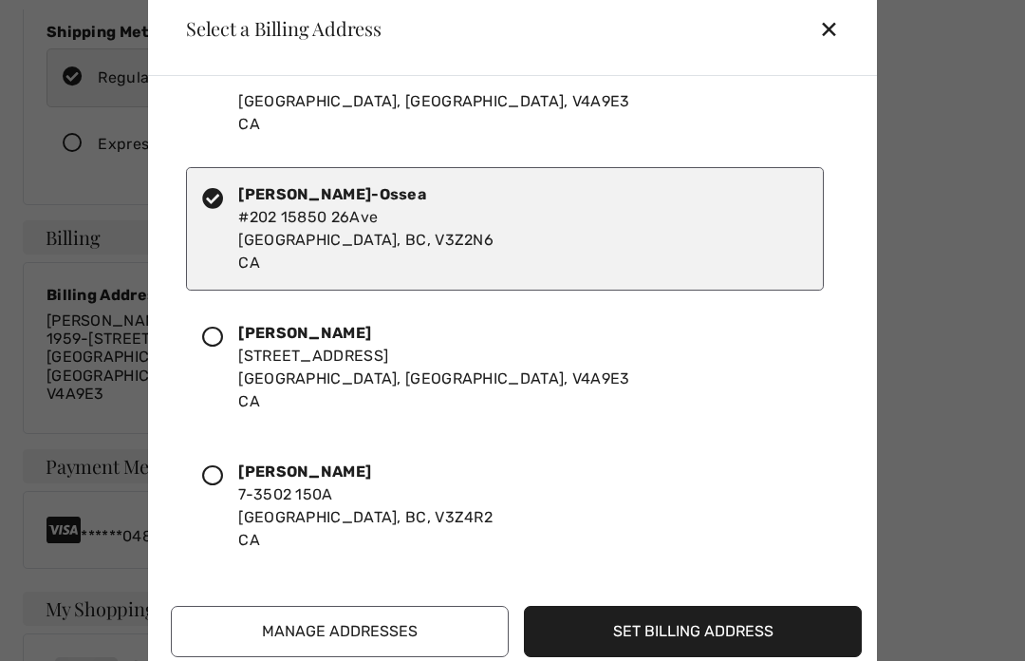
scroll to position [494, 0]
click at [693, 657] on button "Set Billing Address" at bounding box center [693, 631] width 338 height 51
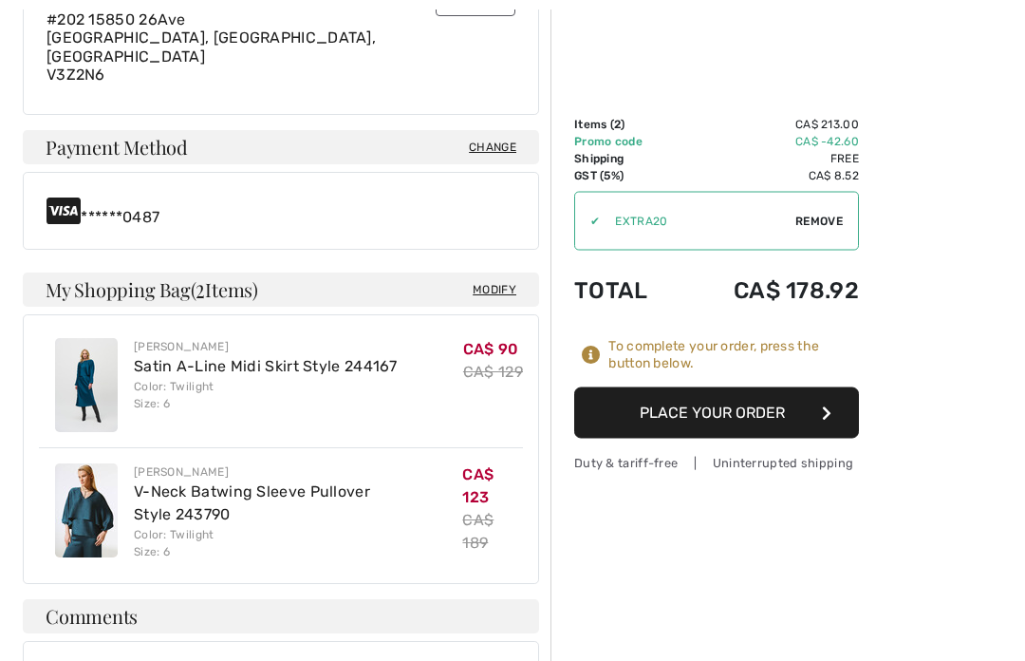
scroll to position [690, 0]
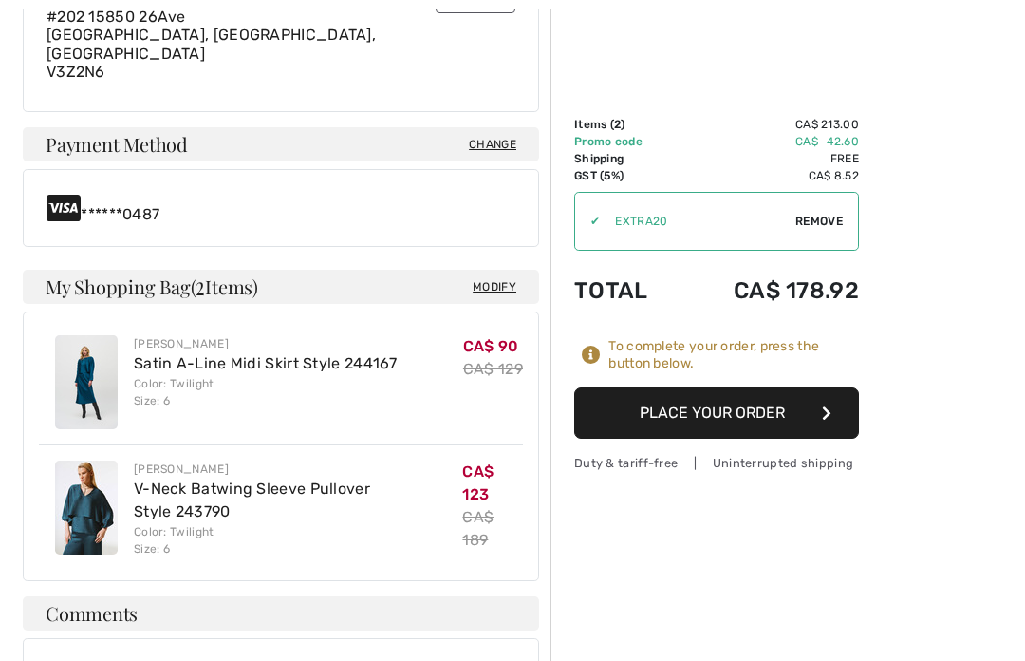
click at [836, 416] on button "Place Your Order" at bounding box center [716, 412] width 285 height 51
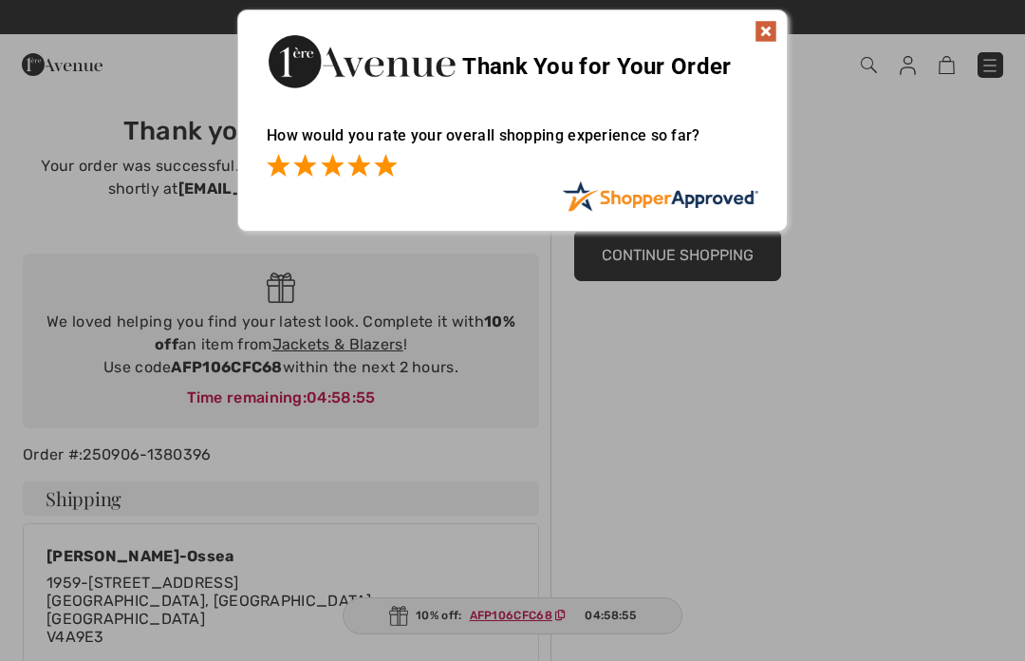
click at [386, 175] on span at bounding box center [385, 165] width 23 height 23
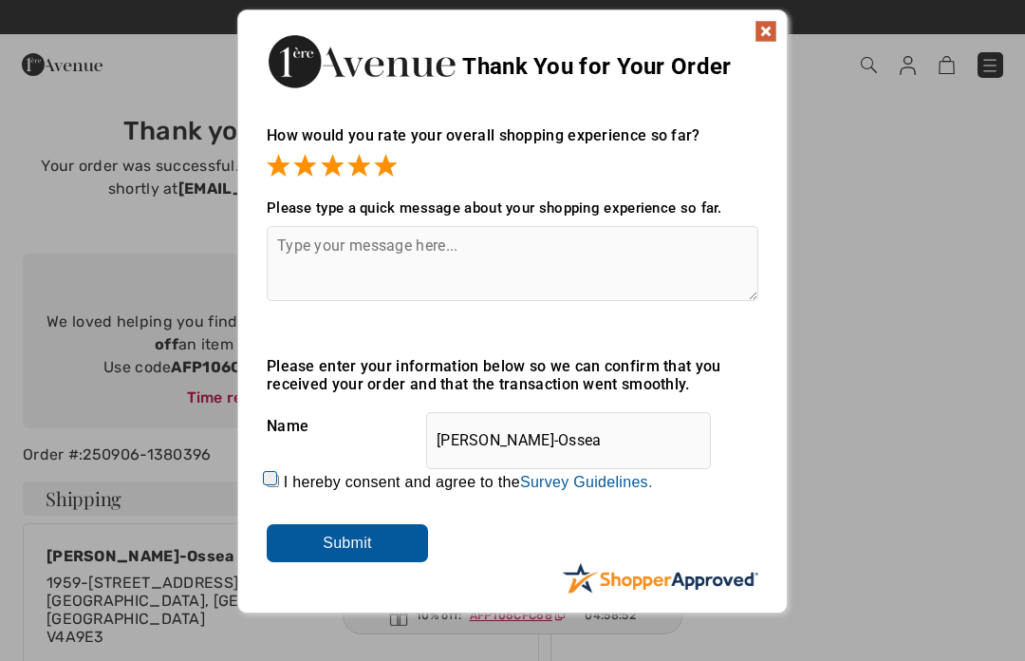
click at [777, 41] on img at bounding box center [766, 31] width 23 height 23
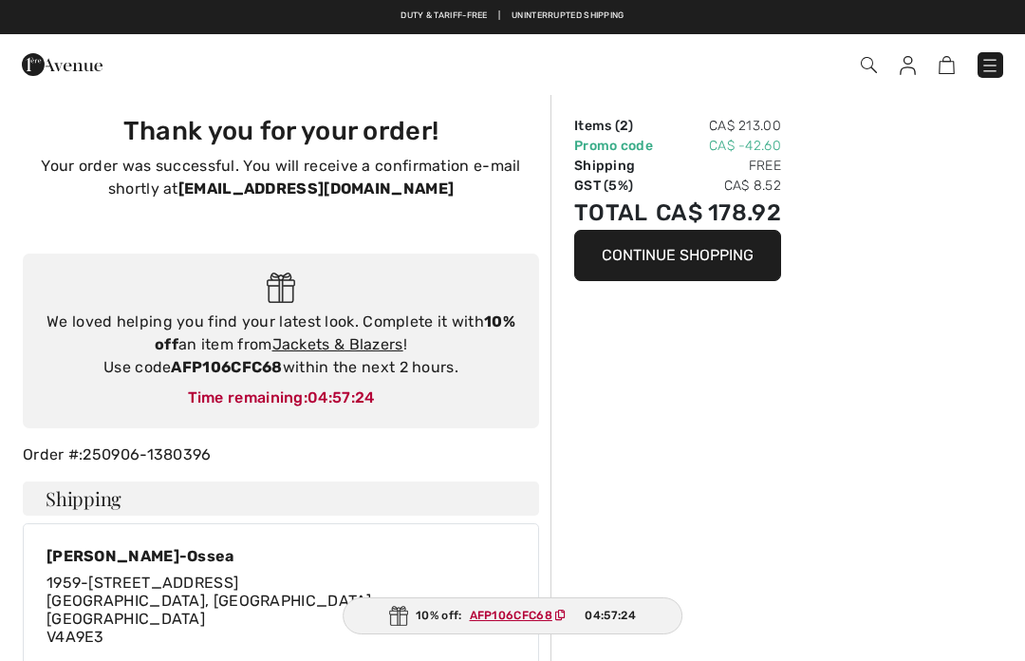
click at [386, 342] on link "Jackets & Blazers" at bounding box center [337, 344] width 131 height 18
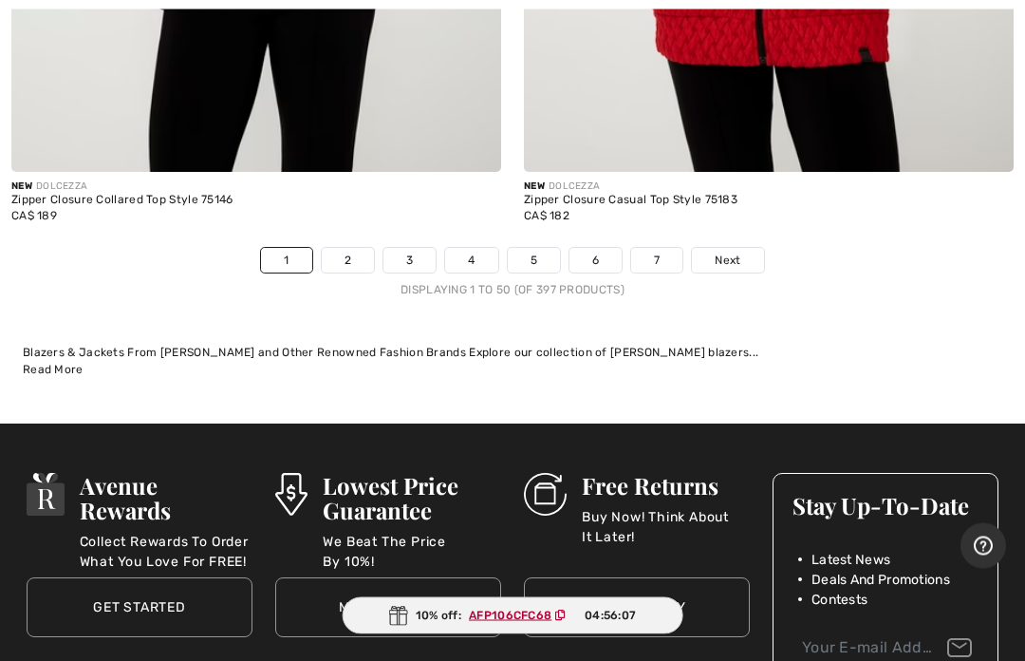
scroll to position [21261, 0]
click at [752, 249] on link "Next" at bounding box center [727, 260] width 71 height 25
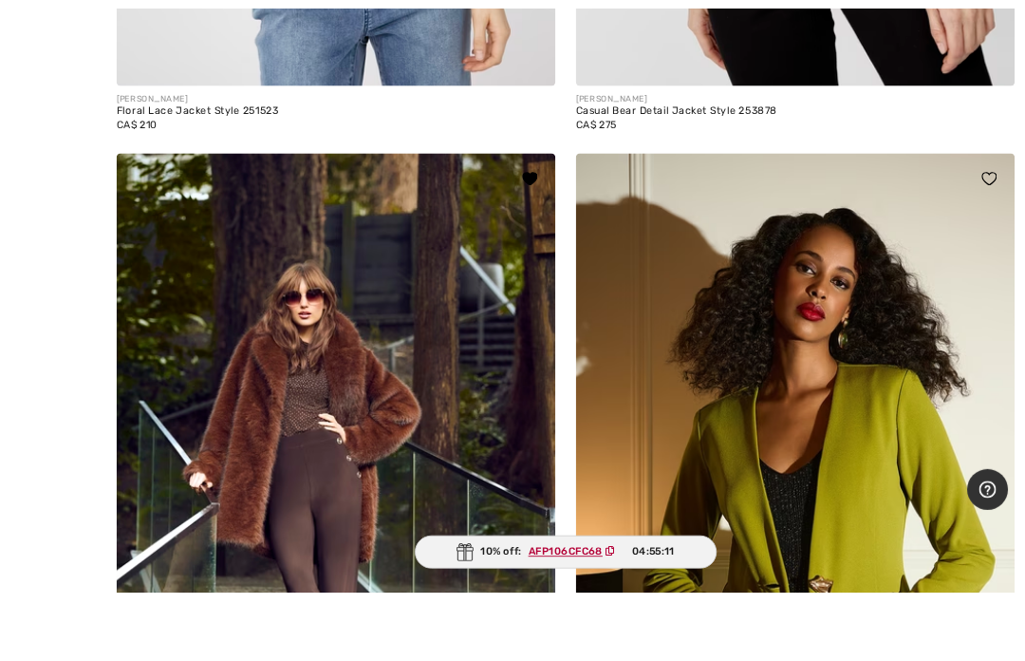
scroll to position [12157, 0]
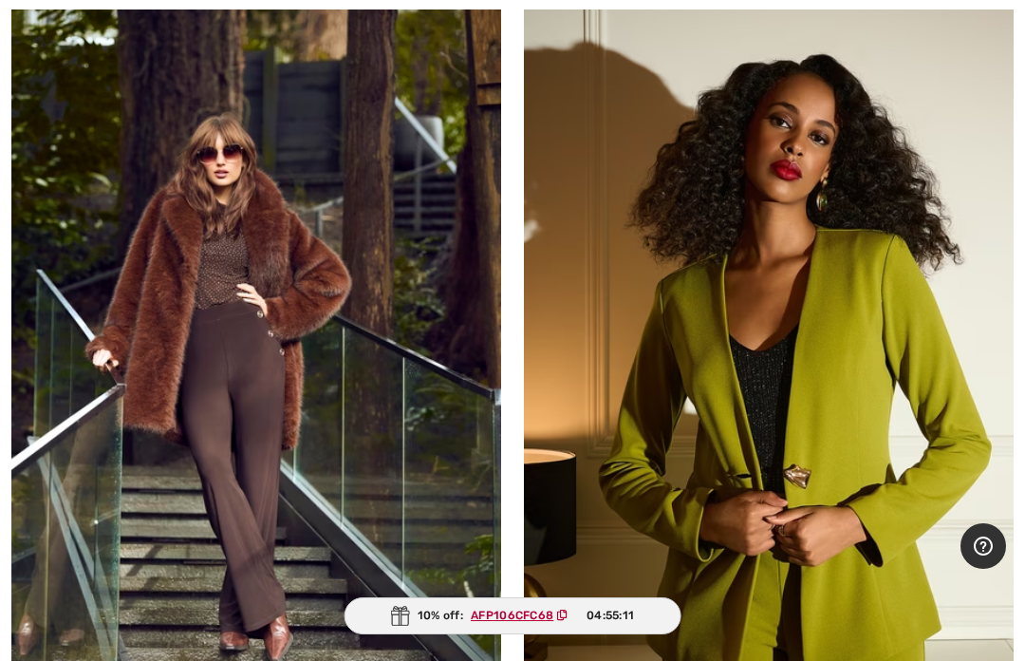
click at [373, 409] on img at bounding box center [256, 360] width 490 height 735
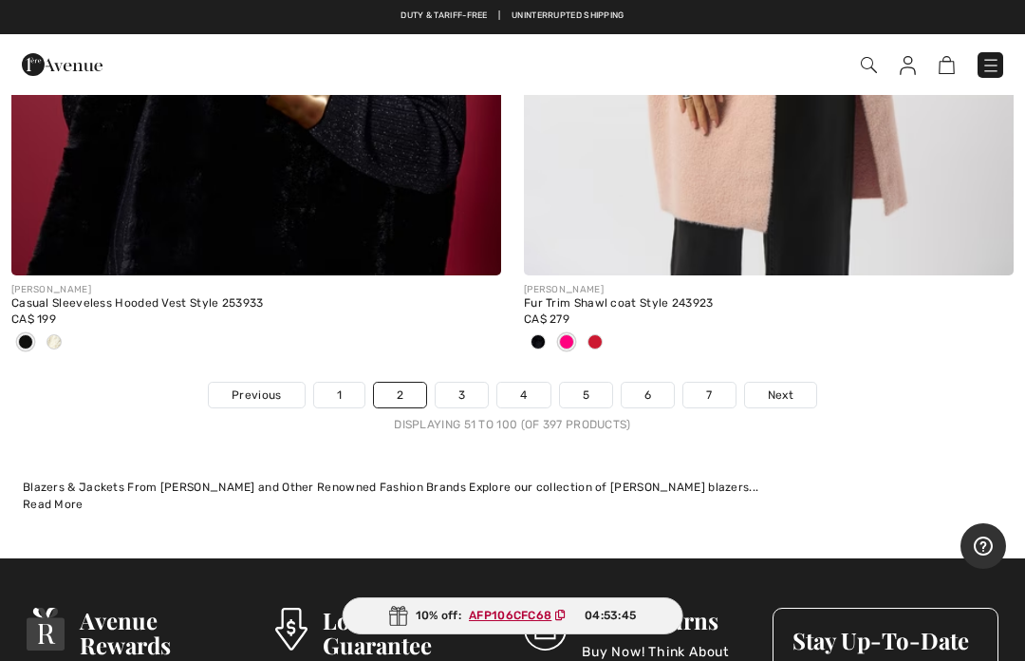
scroll to position [21186, 0]
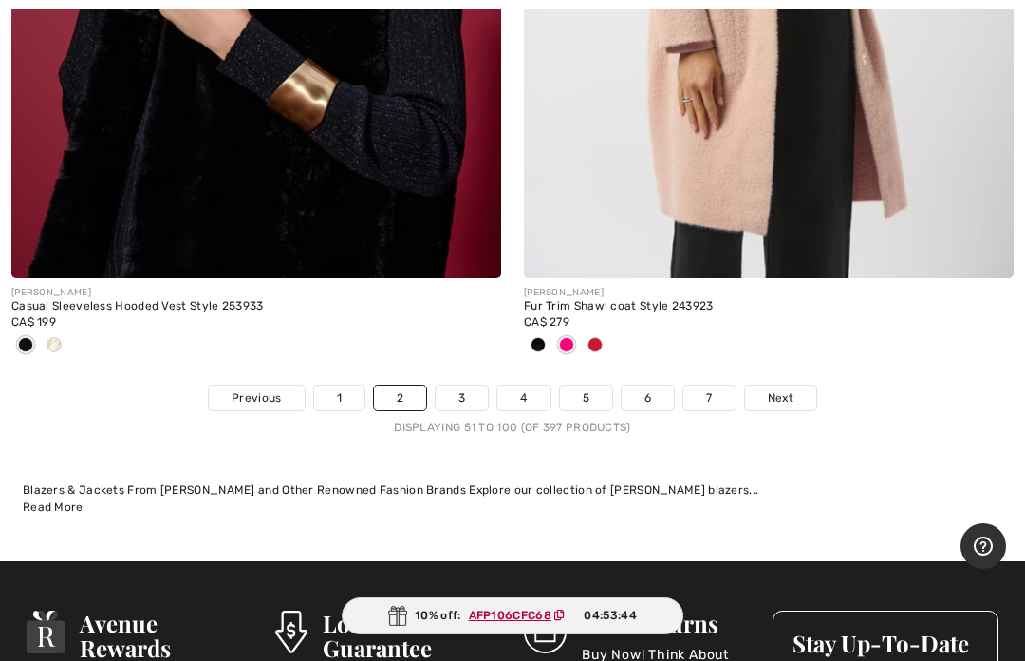
click at [791, 389] on span "Next" at bounding box center [781, 397] width 26 height 17
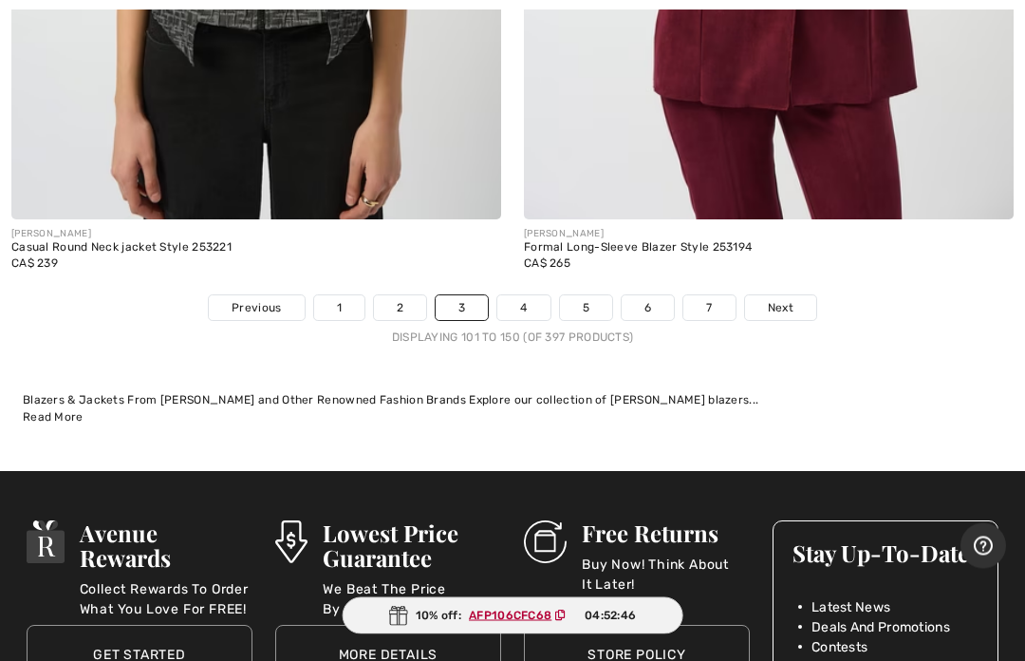
scroll to position [21248, 0]
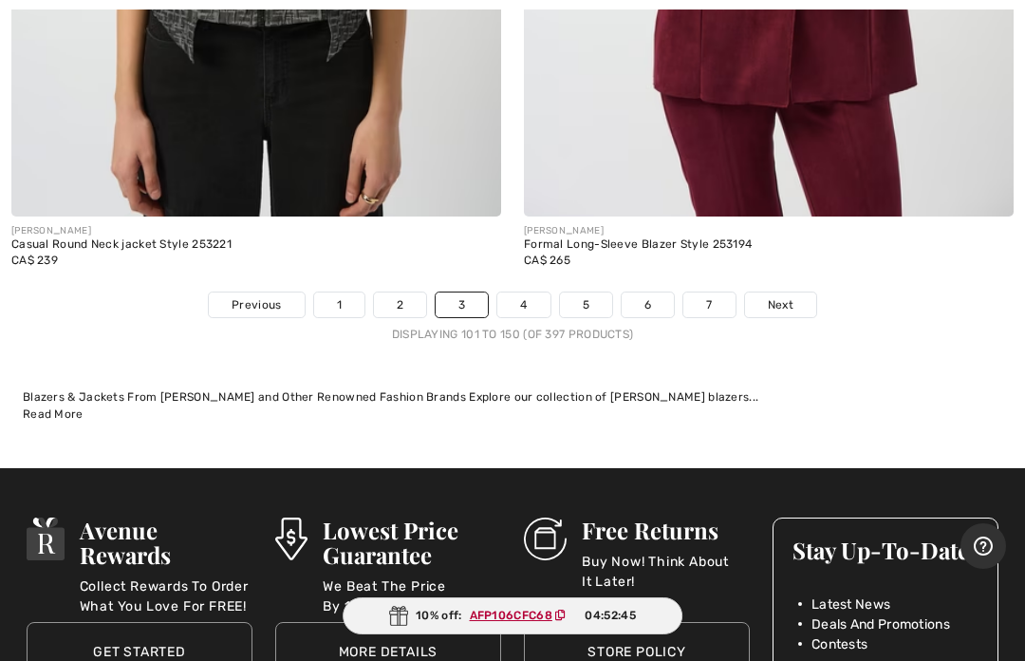
click at [787, 294] on link "Next" at bounding box center [780, 304] width 71 height 25
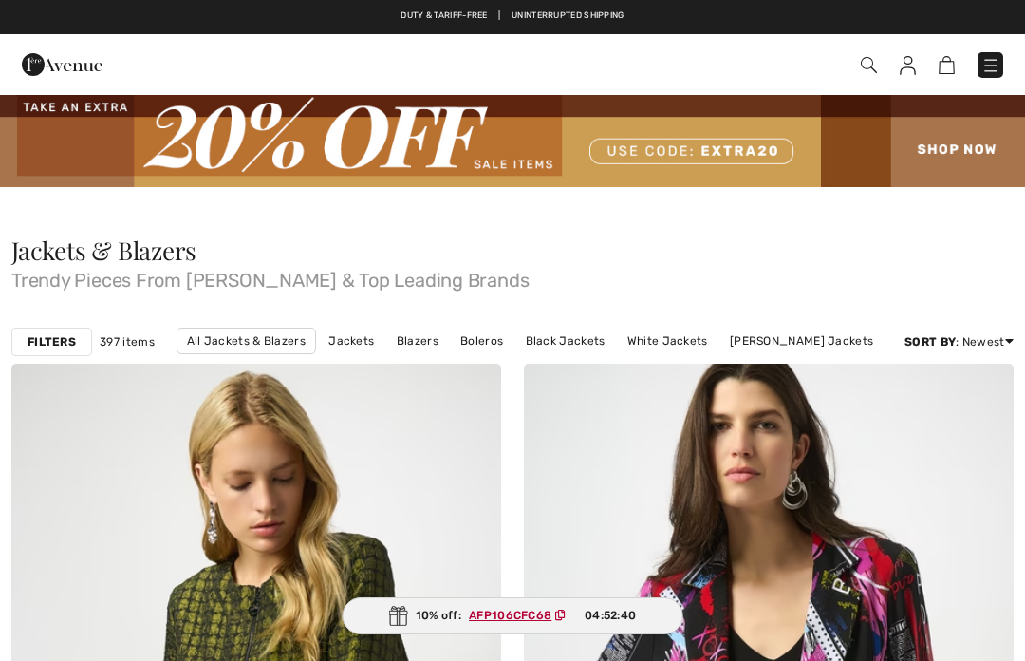
checkbox input "true"
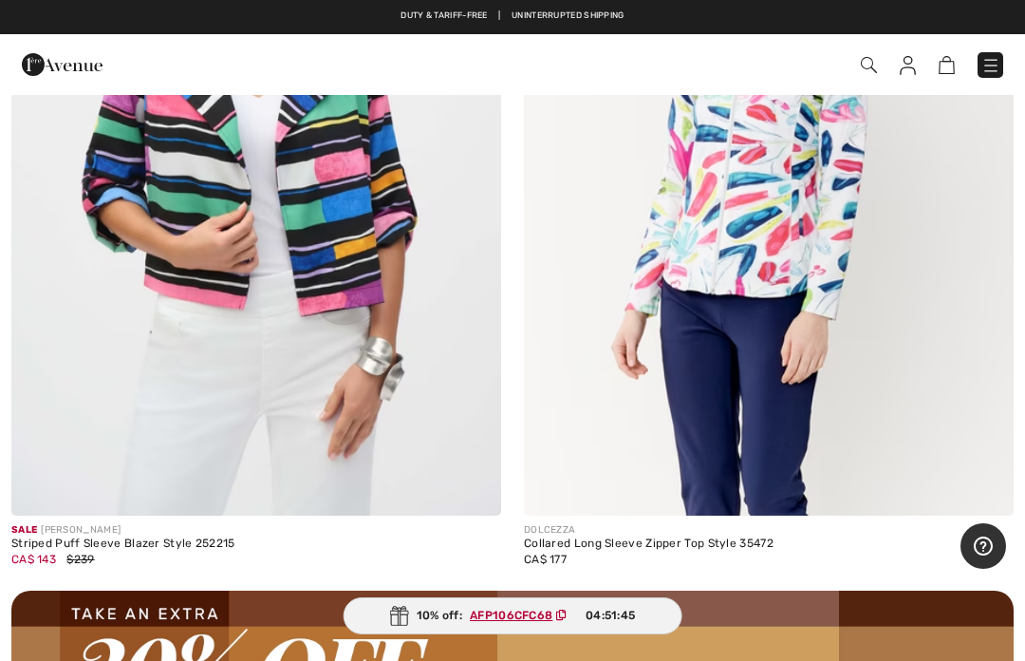
scroll to position [19975, 0]
